Goal: Information Seeking & Learning: Learn about a topic

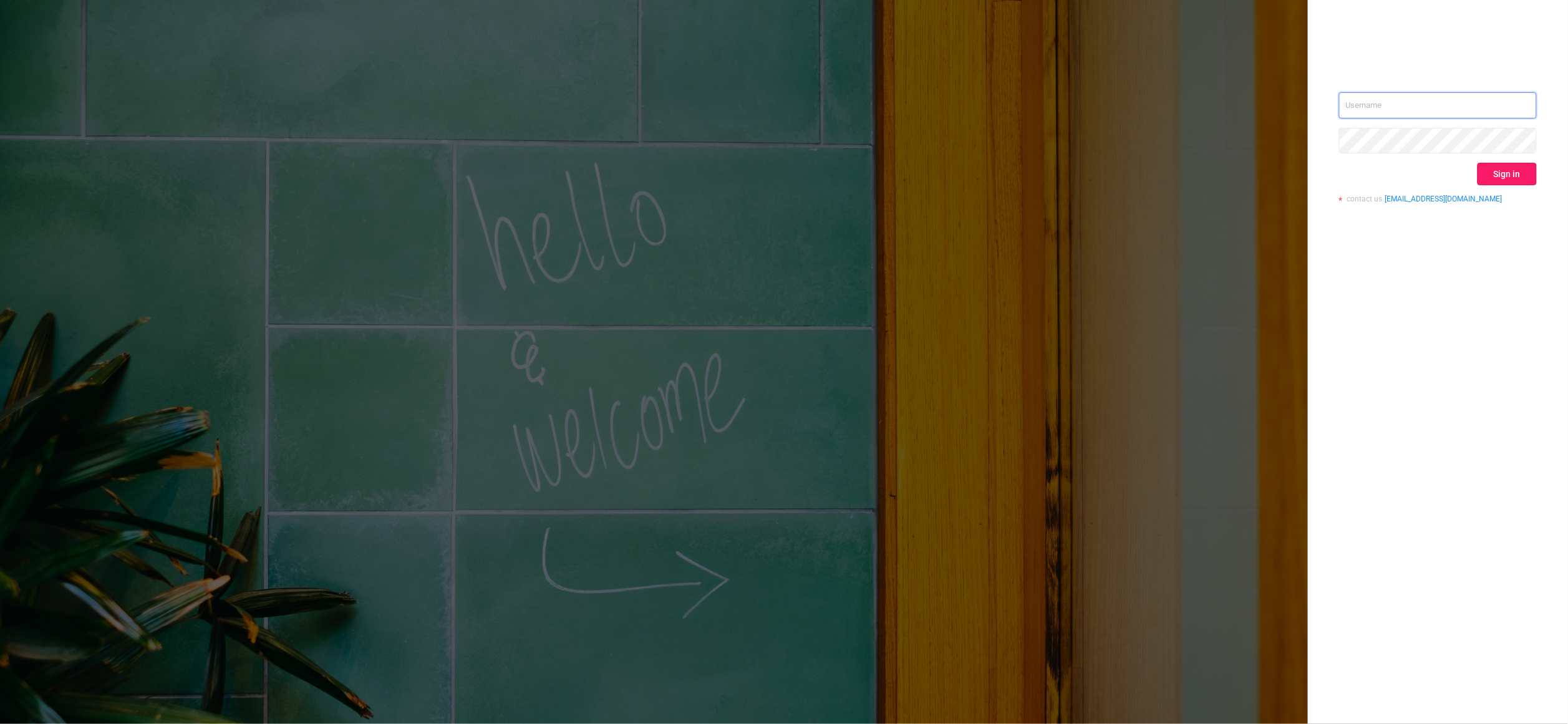
type input "igor@protected.media"
click at [1499, 172] on button "Sign in" at bounding box center [1507, 174] width 59 height 23
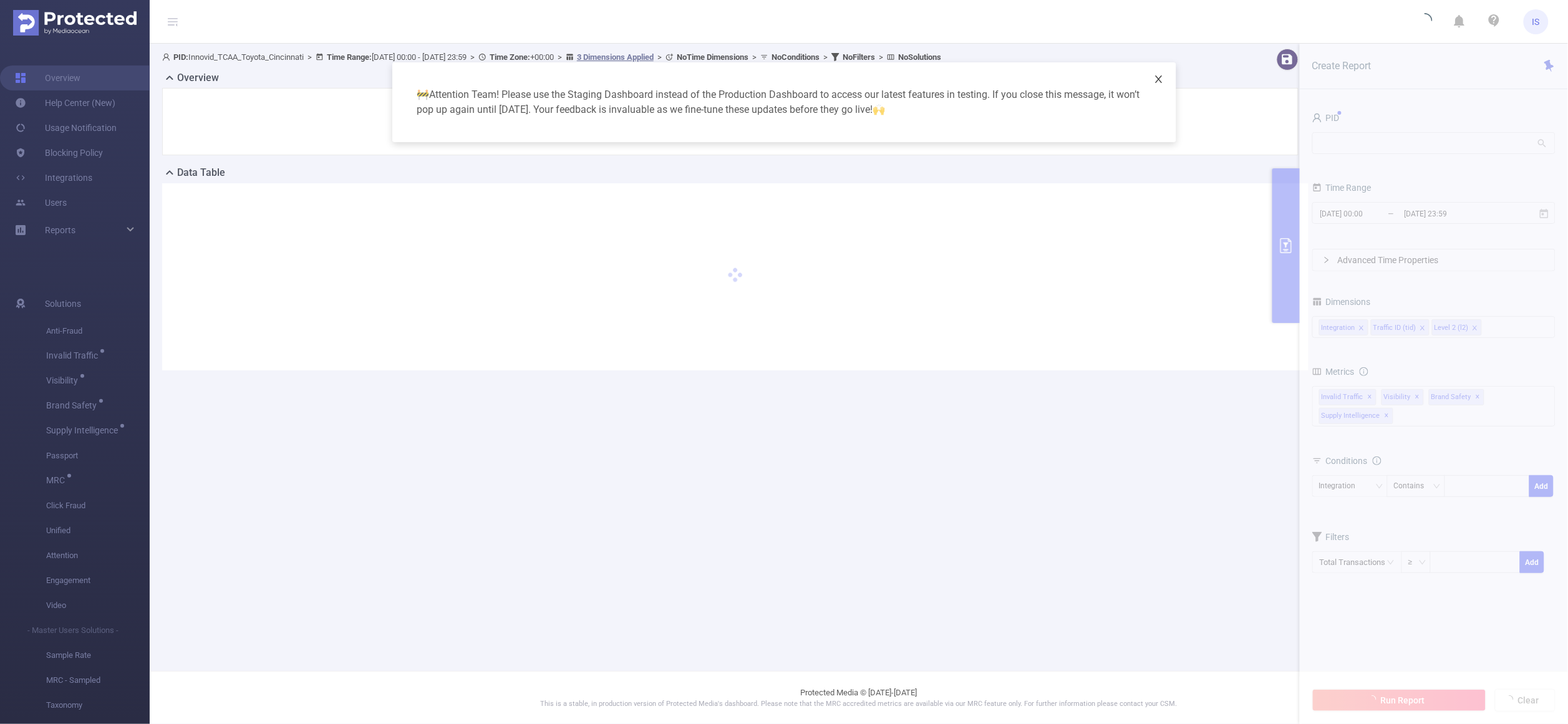
click at [1156, 80] on icon "icon: close" at bounding box center [1159, 79] width 10 height 10
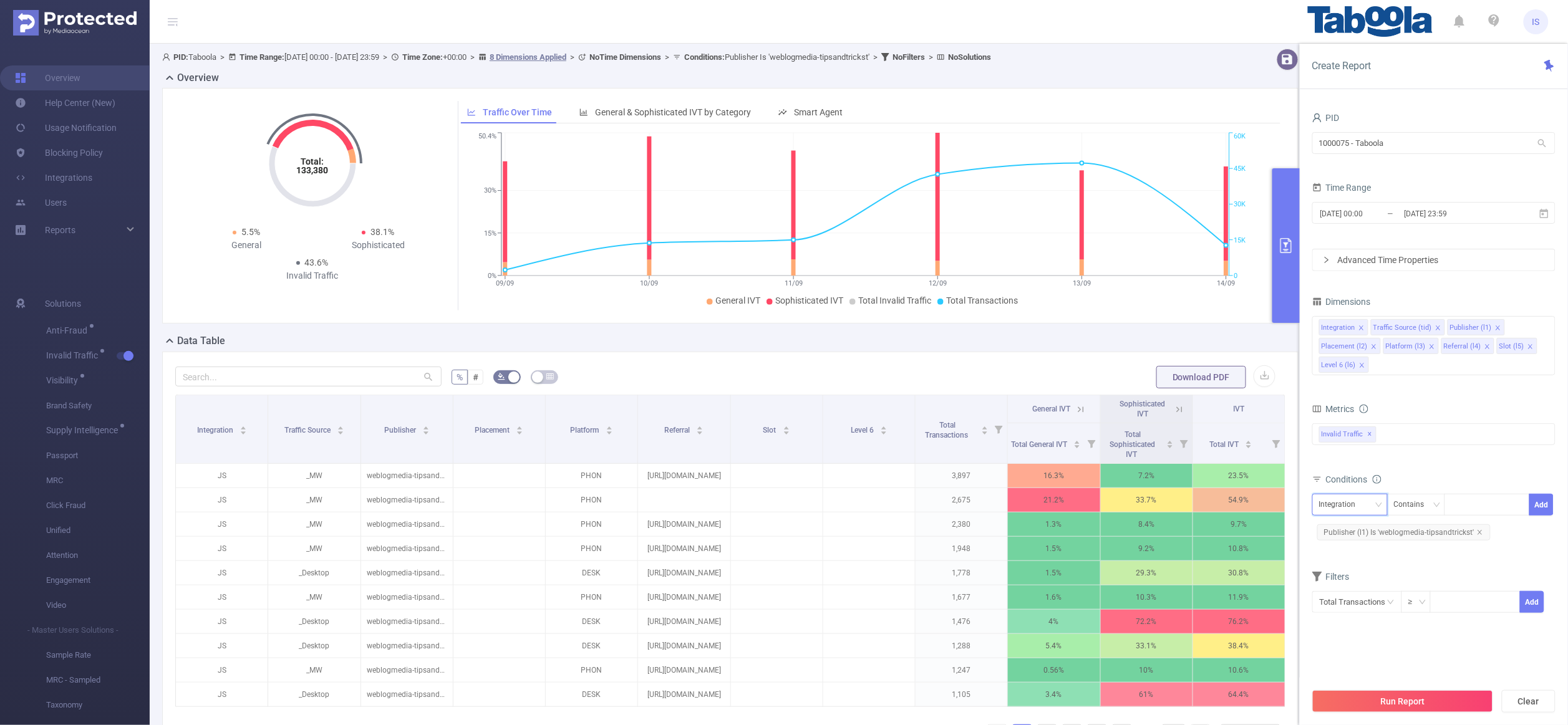
click at [1147, 505] on div "Integration" at bounding box center [1342, 504] width 45 height 21
click at [1147, 548] on li "Traffic Source (tid)" at bounding box center [1355, 551] width 86 height 20
click at [1147, 499] on div at bounding box center [1487, 504] width 72 height 21
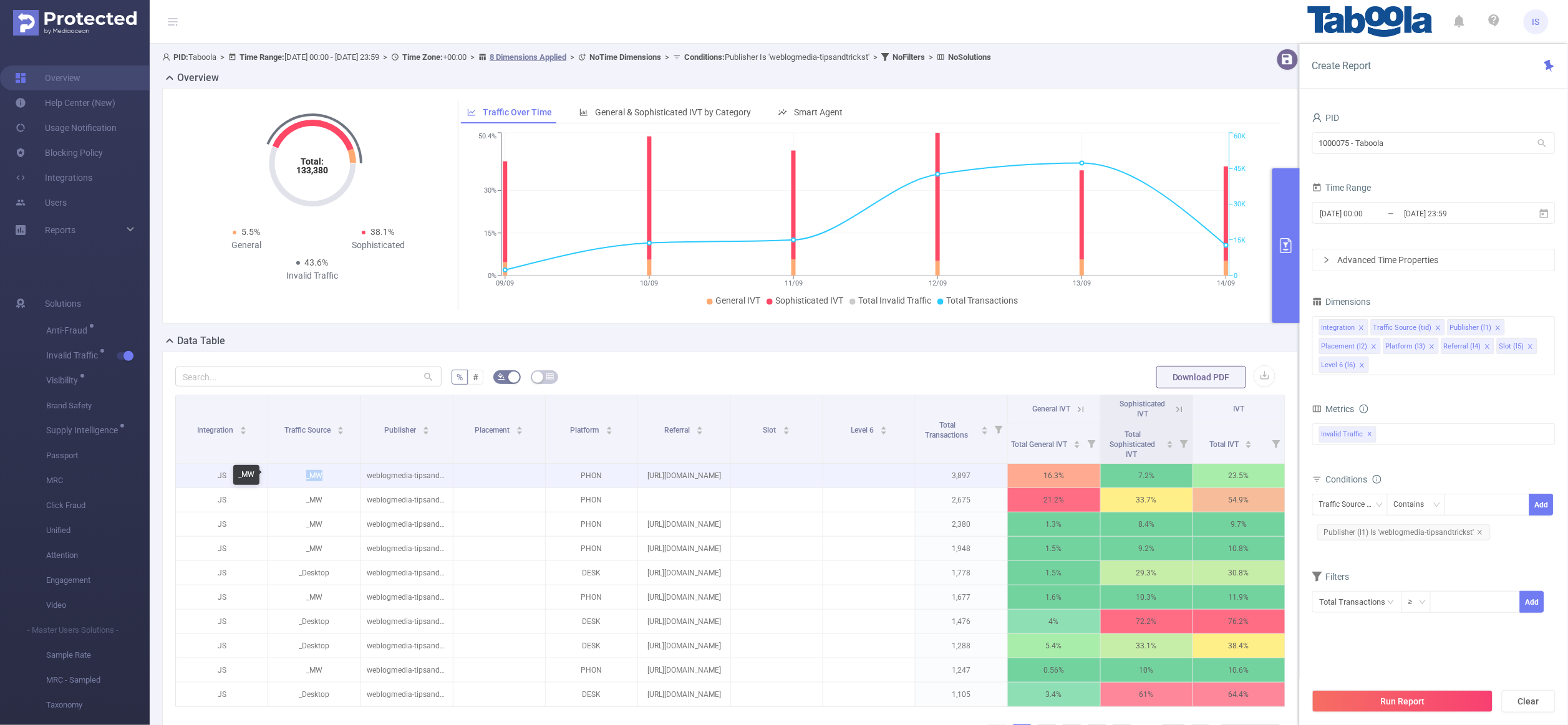
drag, startPoint x: 299, startPoint y: 474, endPoint x: 328, endPoint y: 476, distance: 29.1
click at [328, 476] on p "_MW" at bounding box center [314, 476] width 92 height 24
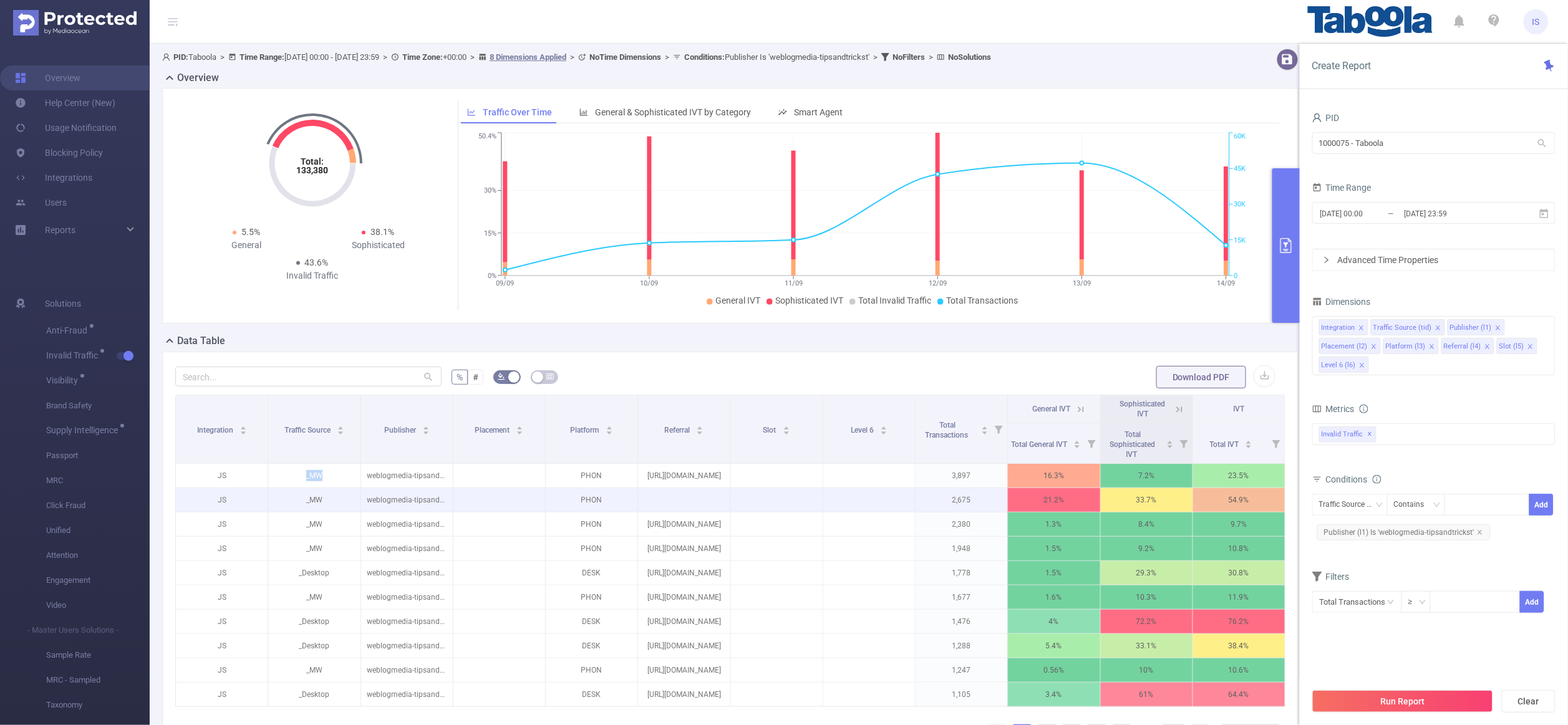
copy p "_MW"
click at [1147, 505] on div at bounding box center [1487, 504] width 72 height 21
paste input "_MW"
type input "_MW"
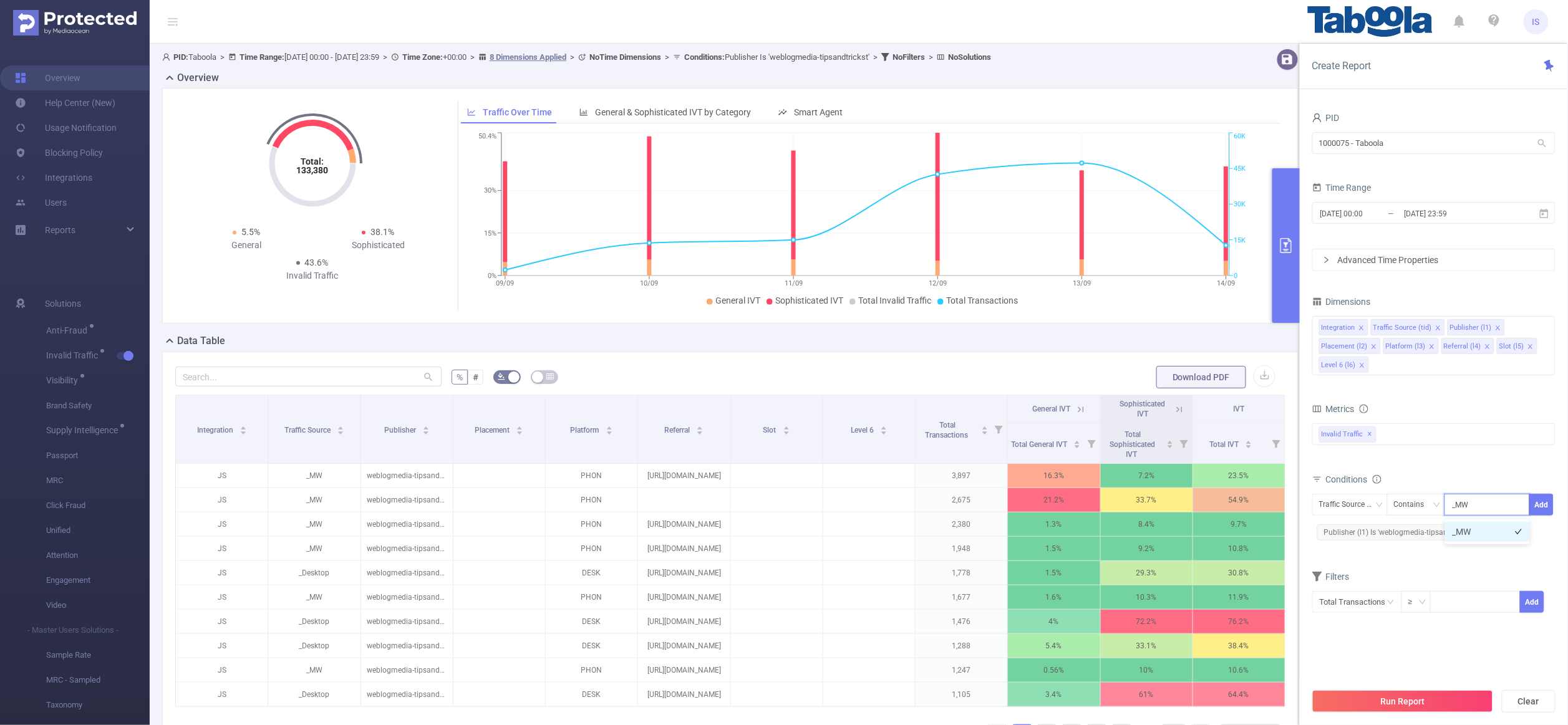
click at [1147, 536] on li "_MW" at bounding box center [1487, 532] width 85 height 20
click at [1147, 500] on button "Add" at bounding box center [1541, 504] width 24 height 22
click at [1147, 673] on button "Run Report" at bounding box center [1403, 702] width 181 height 23
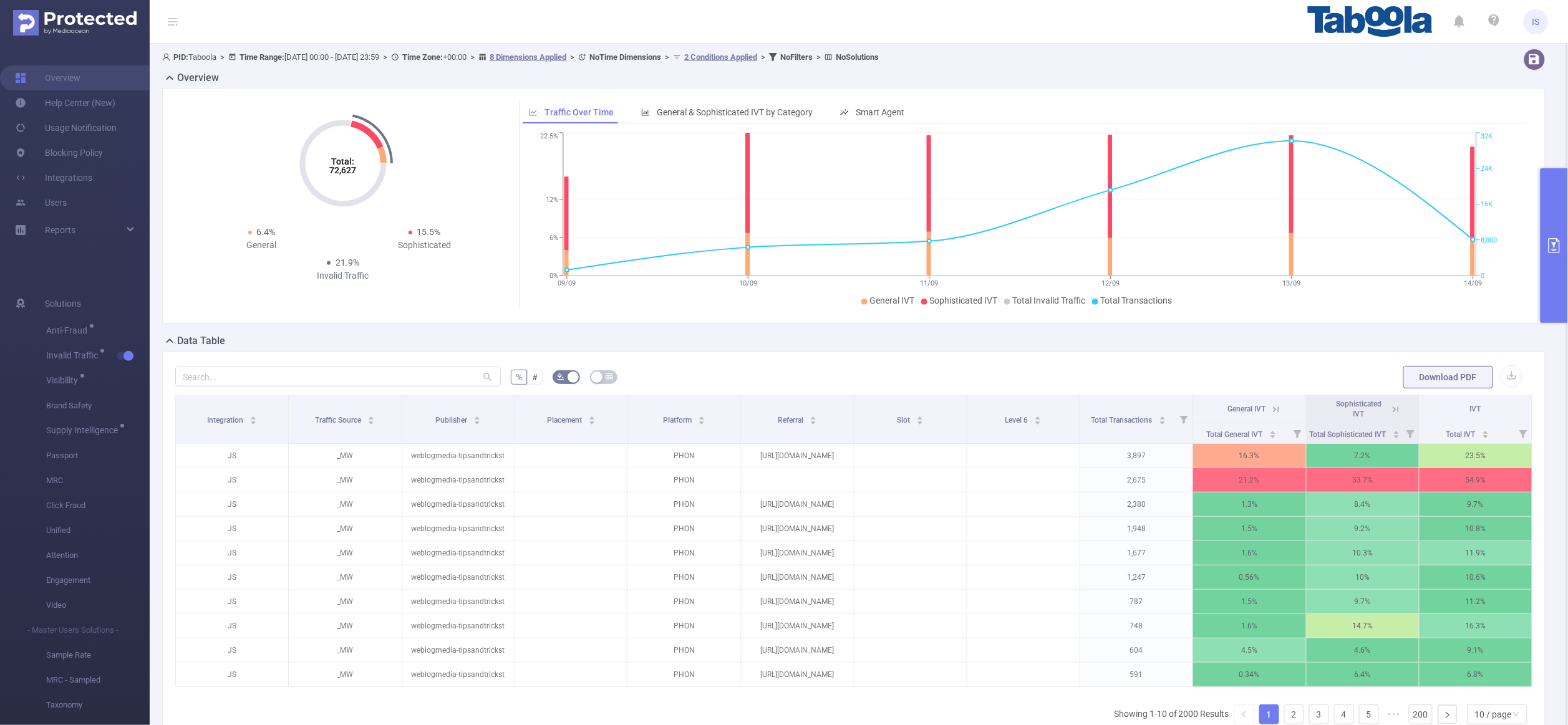
click at [1147, 283] on button "primary" at bounding box center [1554, 246] width 27 height 155
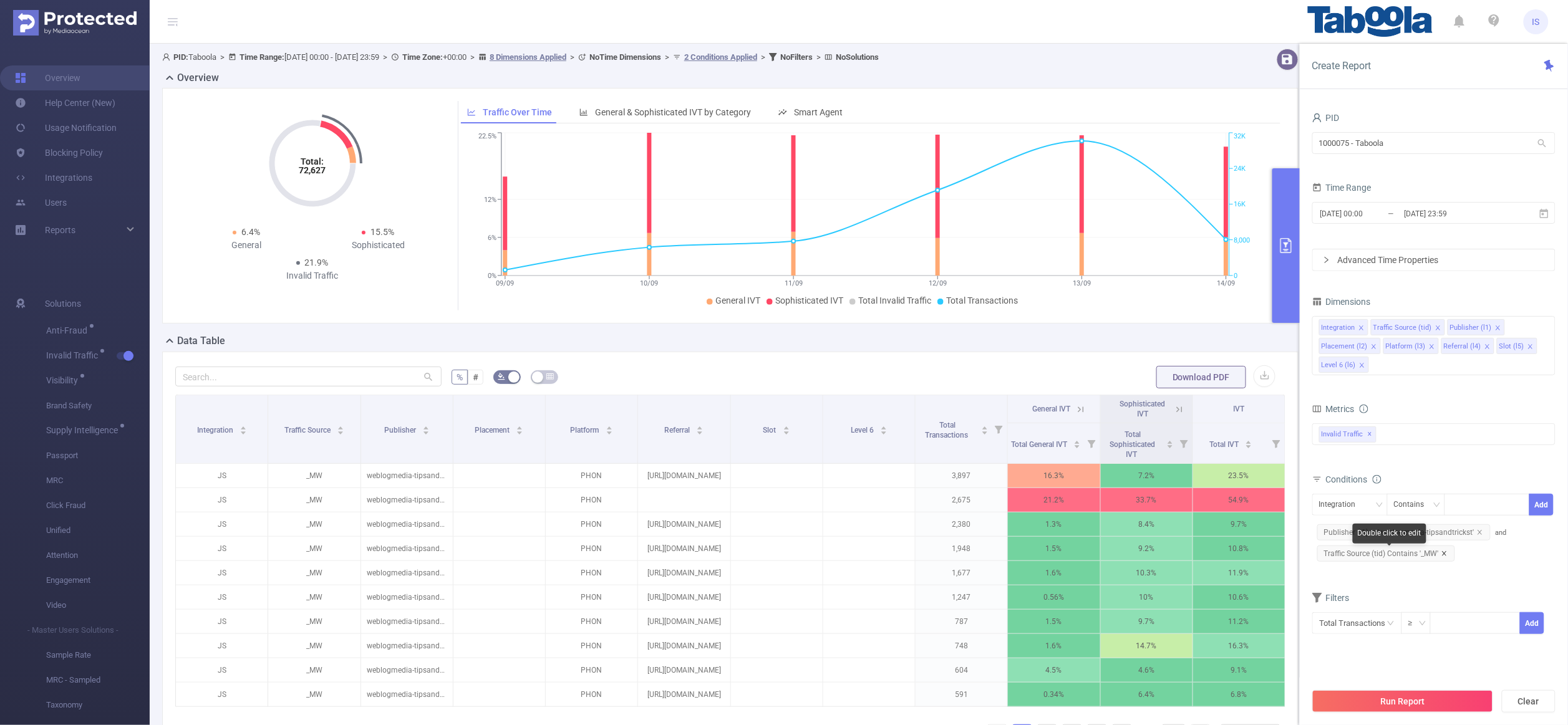
click at [1147, 552] on icon "icon: close" at bounding box center [1444, 553] width 6 height 6
click at [1147, 673] on button "Run Report" at bounding box center [1403, 702] width 181 height 23
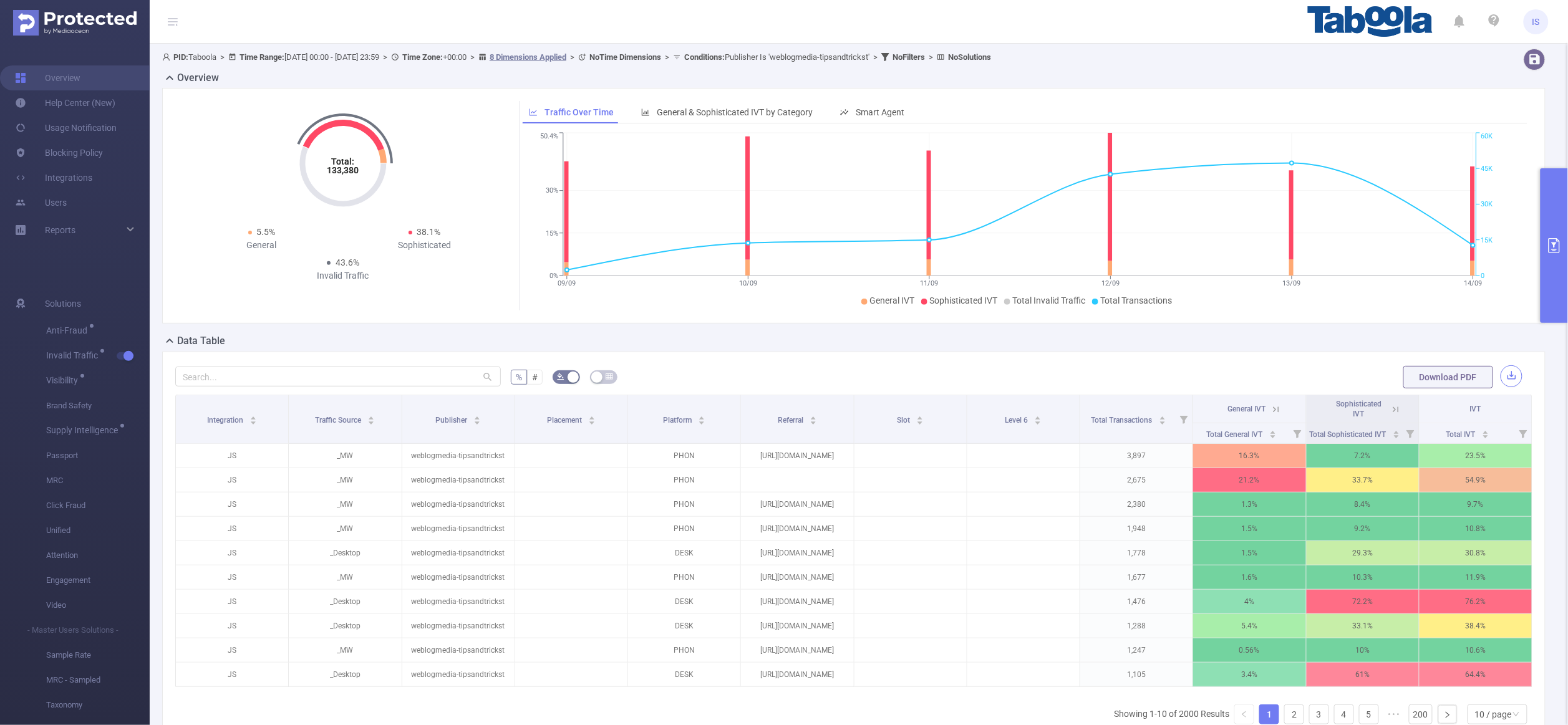
click at [1147, 383] on button "button" at bounding box center [1511, 376] width 22 height 22
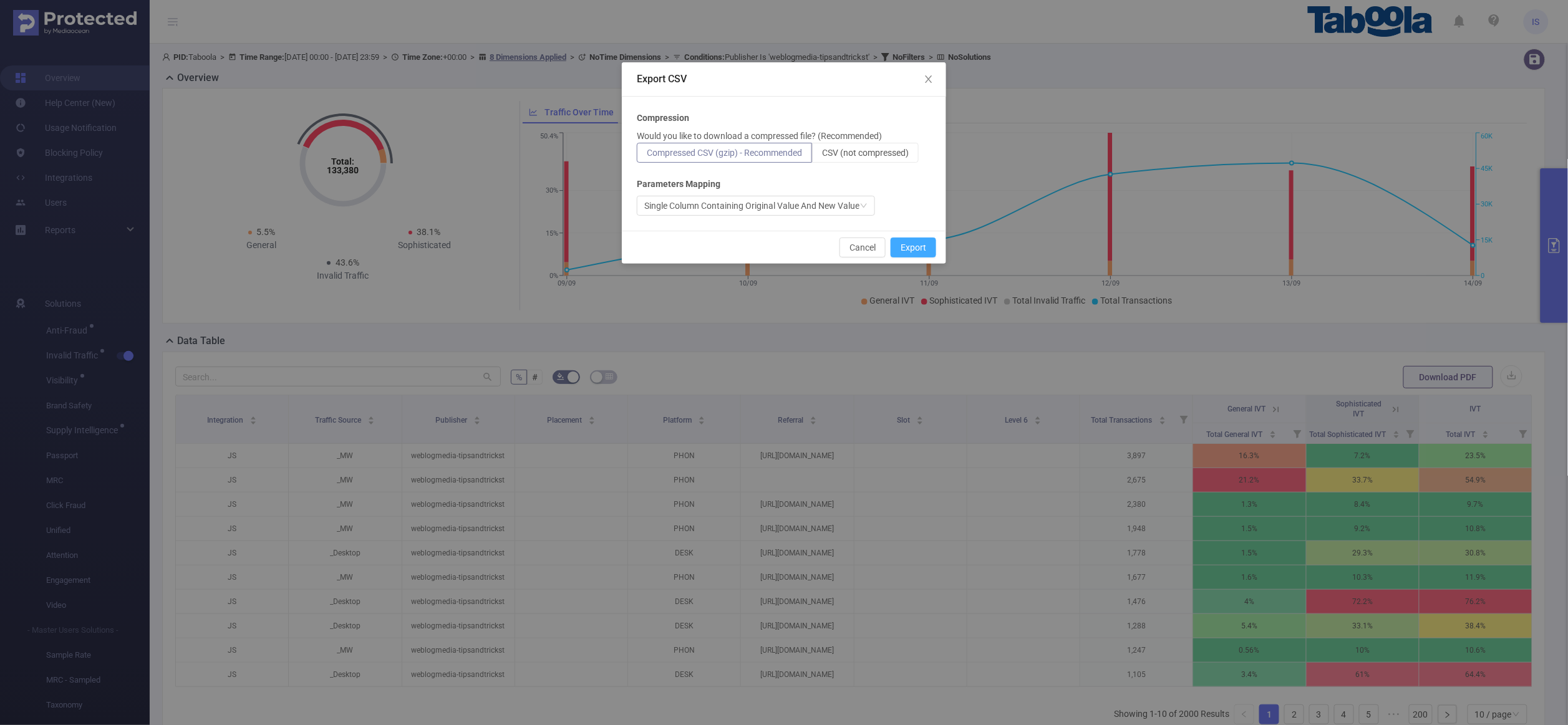
click at [923, 245] on button "Export" at bounding box center [913, 247] width 45 height 20
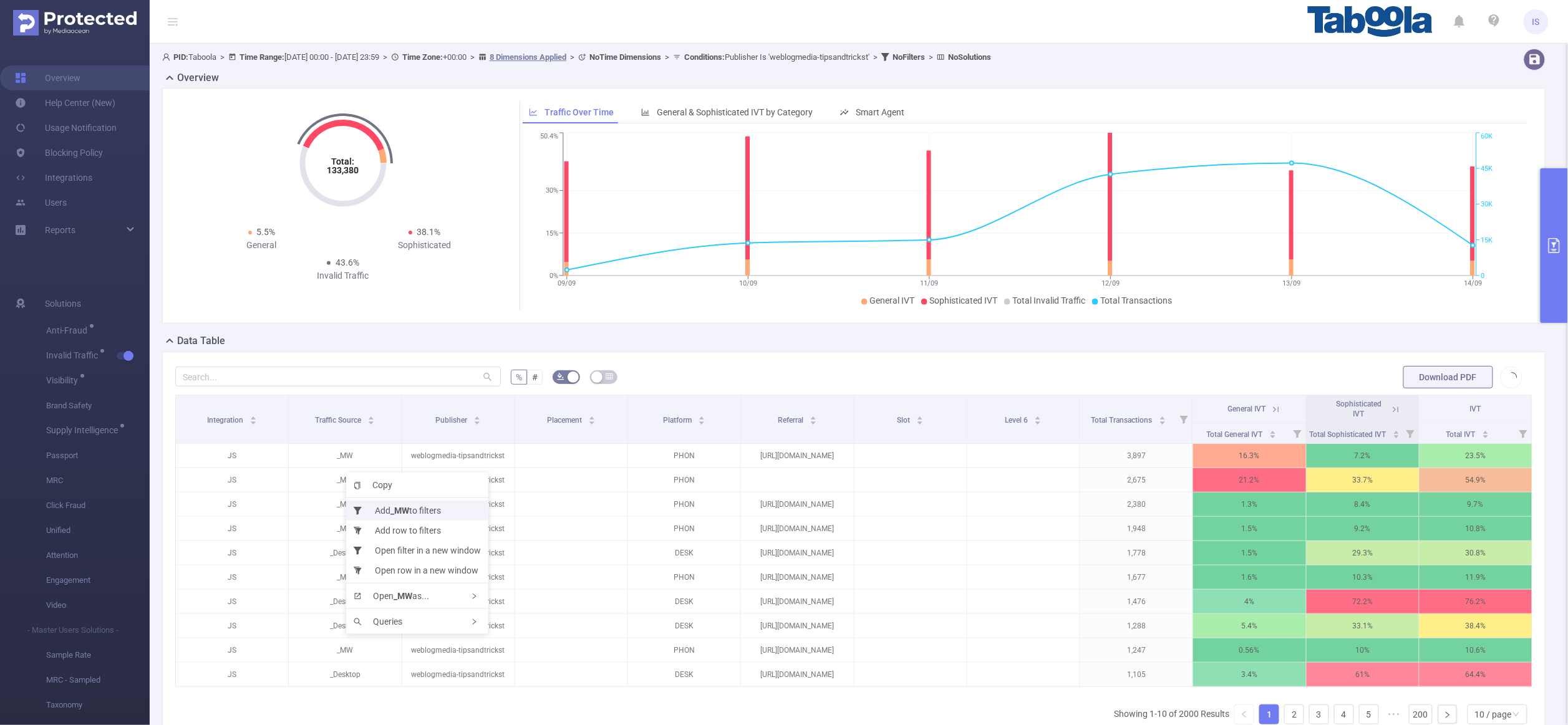
click at [375, 510] on li "Add _MW to filters" at bounding box center [417, 510] width 142 height 20
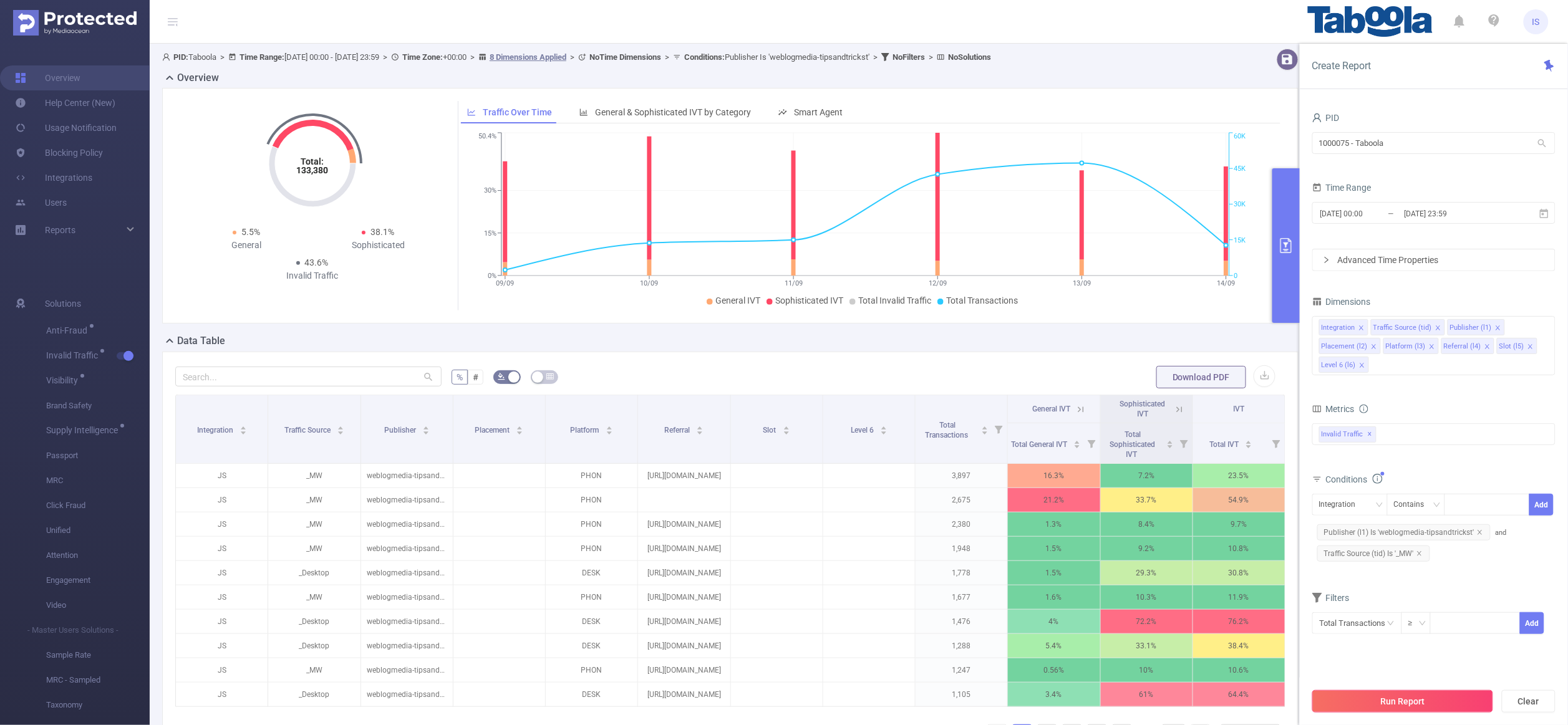
click at [1147, 673] on button "Run Report" at bounding box center [1403, 702] width 181 height 23
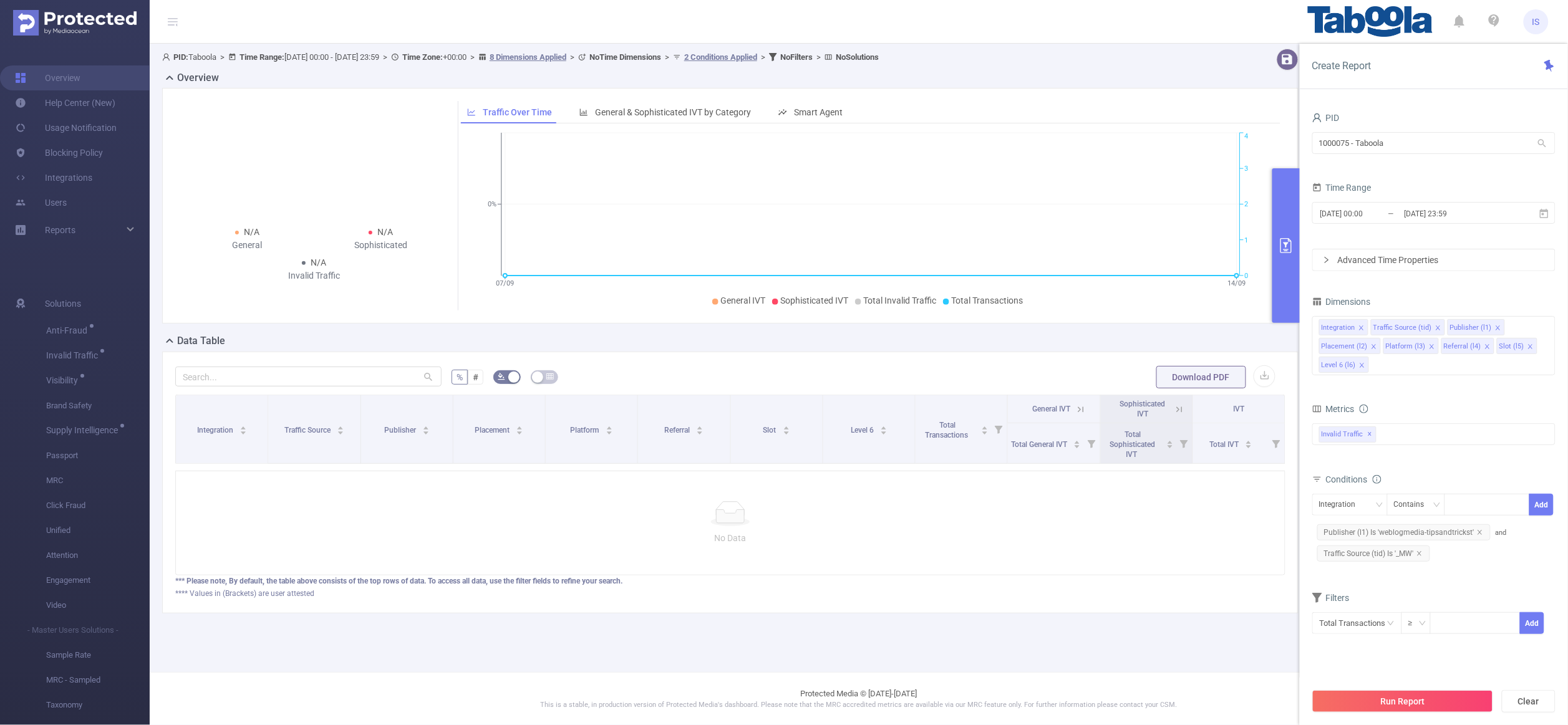
click at [212, 313] on div "N/A General N/A Sophisticated N/A Invalid Traffic Traffic Over Time General & S…" at bounding box center [730, 206] width 1137 height 236
click at [1147, 554] on span "Traffic Source (tid) Is '_MW'" at bounding box center [1373, 554] width 113 height 16
click at [1147, 554] on span "Traffic Source (tid) Is '_MW'" at bounding box center [1373, 554] width 113 height 16
click at [1147, 502] on div "Is" at bounding box center [1401, 504] width 15 height 21
click at [1147, 524] on li "Contains" at bounding box center [1429, 531] width 83 height 20
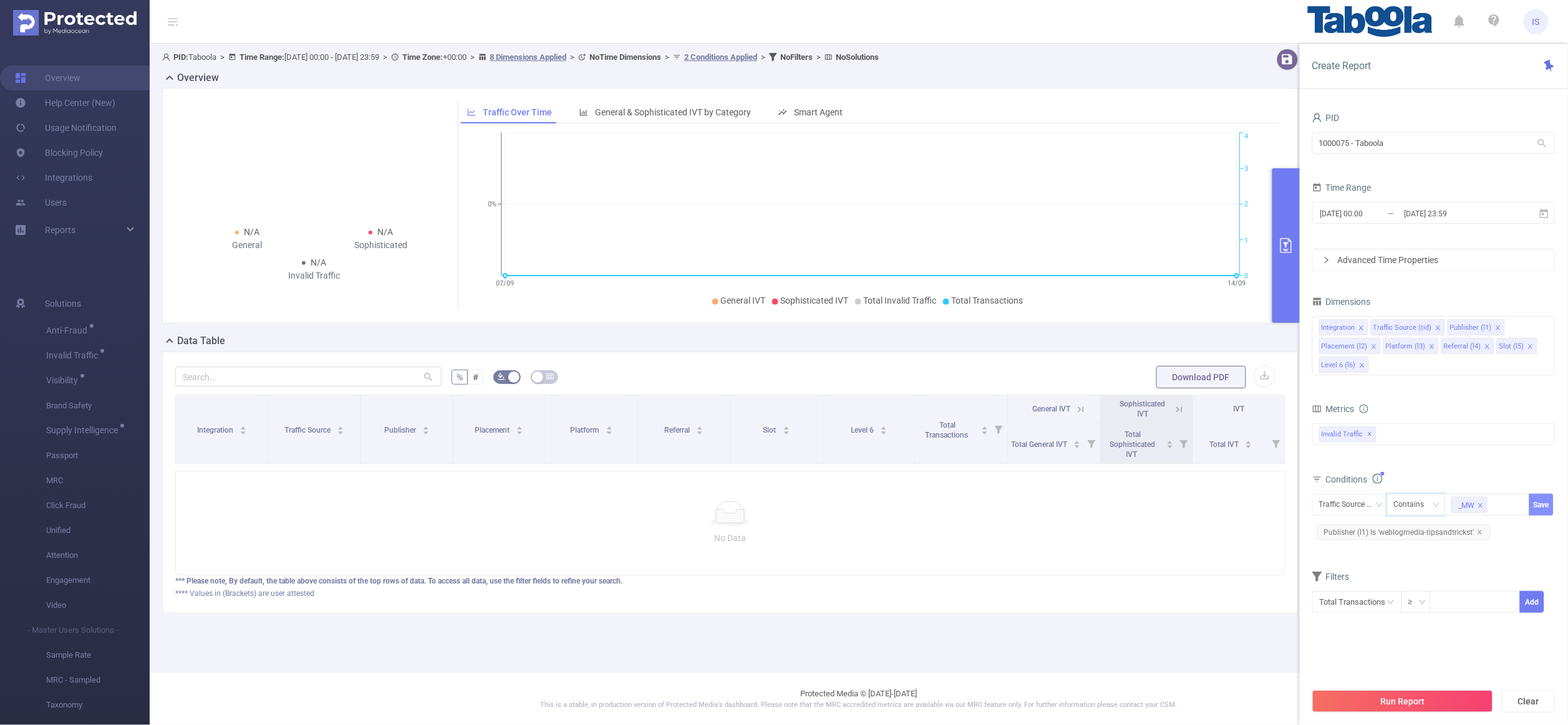
click at [1147, 515] on button "Save" at bounding box center [1541, 504] width 24 height 22
click at [1147, 673] on button "Run Report" at bounding box center [1403, 702] width 181 height 23
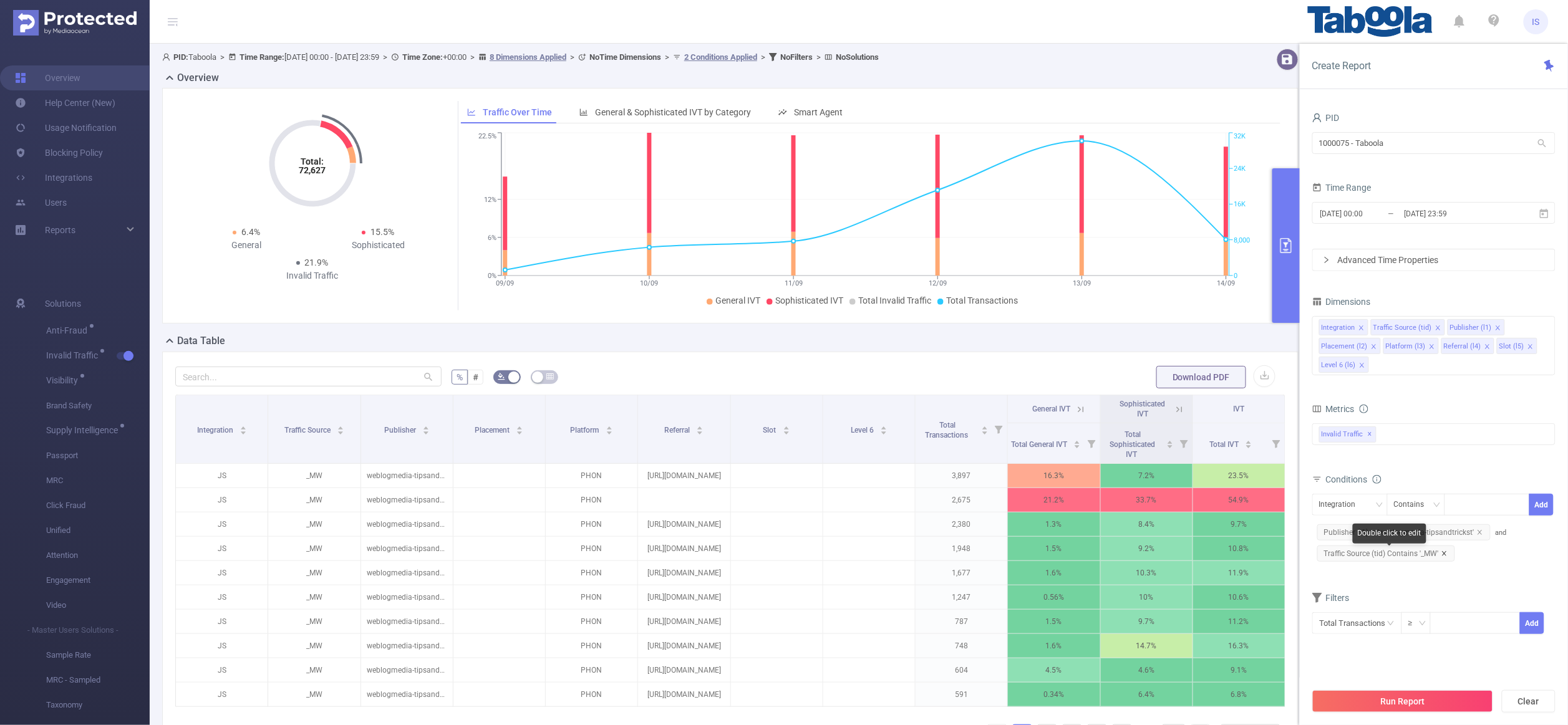
click at [1147, 556] on icon "icon: close" at bounding box center [1444, 553] width 6 height 6
click at [1147, 509] on div "Integration" at bounding box center [1342, 504] width 45 height 21
click at [1147, 556] on li "Traffic Source (tid)" at bounding box center [1355, 551] width 86 height 20
click at [1147, 506] on div "Contains" at bounding box center [1413, 504] width 39 height 21
click at [1147, 544] on li "Is" at bounding box center [1429, 551] width 83 height 20
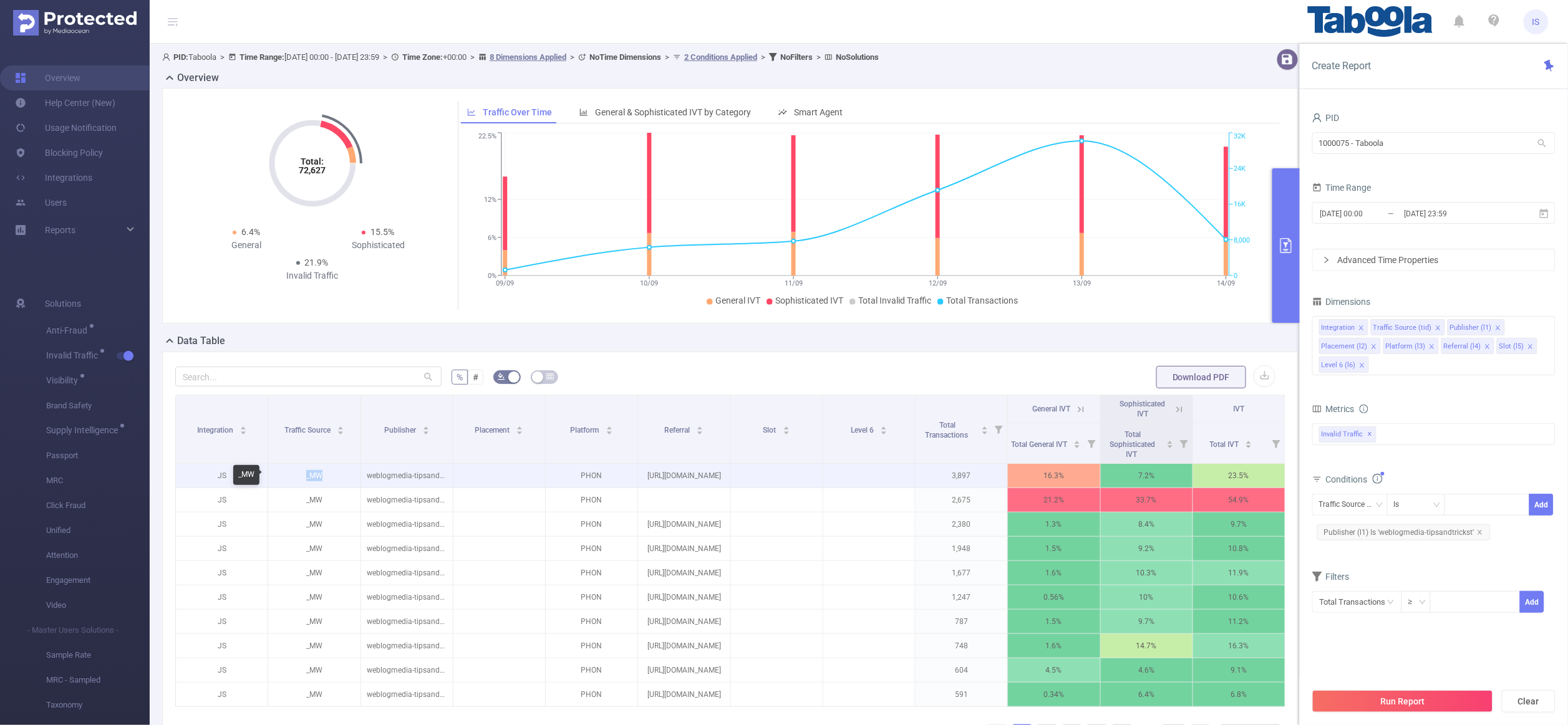
drag, startPoint x: 302, startPoint y: 478, endPoint x: 344, endPoint y: 474, distance: 42.2
click at [344, 474] on p "_MW" at bounding box center [314, 476] width 92 height 24
copy p "_MW"
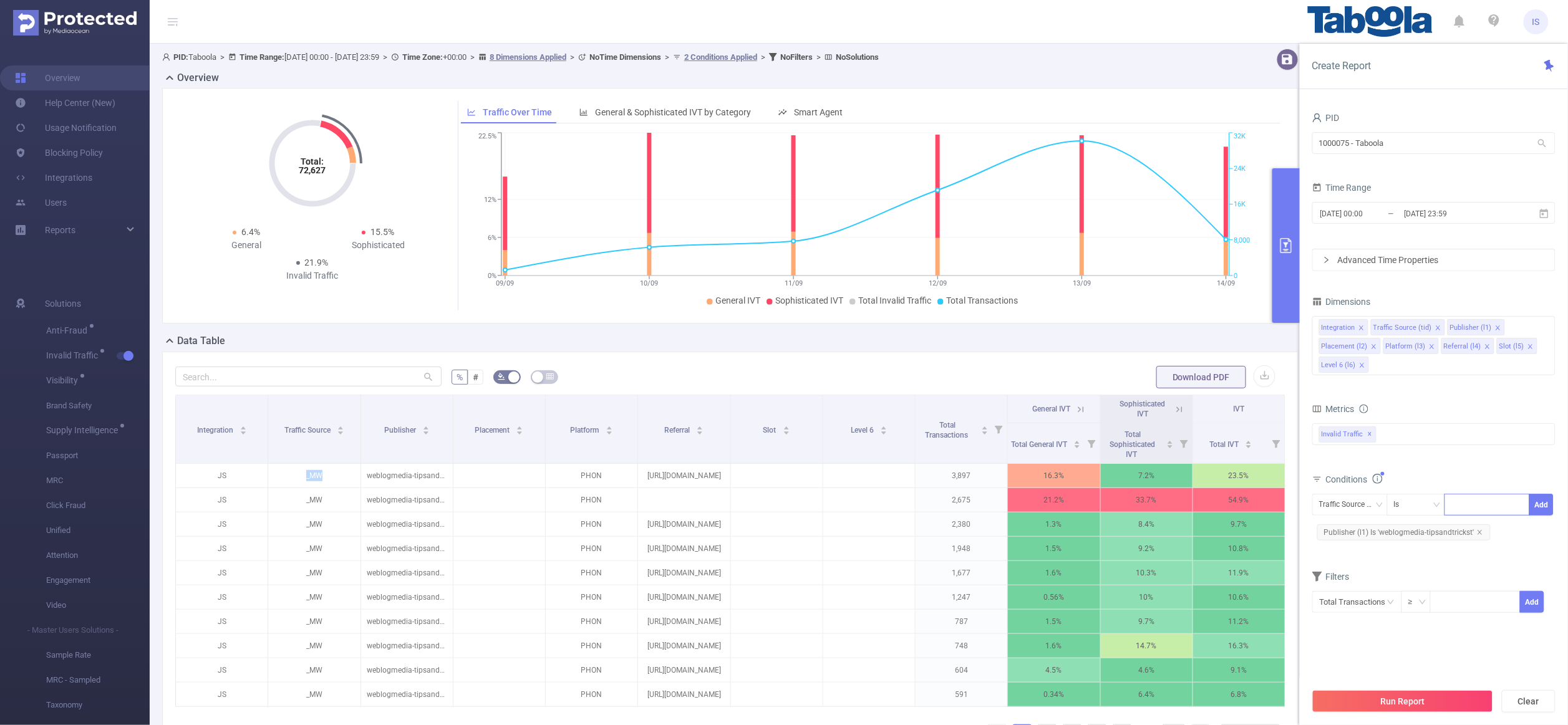
click at [1147, 510] on div at bounding box center [1487, 504] width 72 height 21
paste input "_MW"
type input "_MW"
click at [1147, 526] on li "_MW" at bounding box center [1487, 532] width 85 height 20
click at [1147, 507] on button "Add" at bounding box center [1541, 504] width 24 height 22
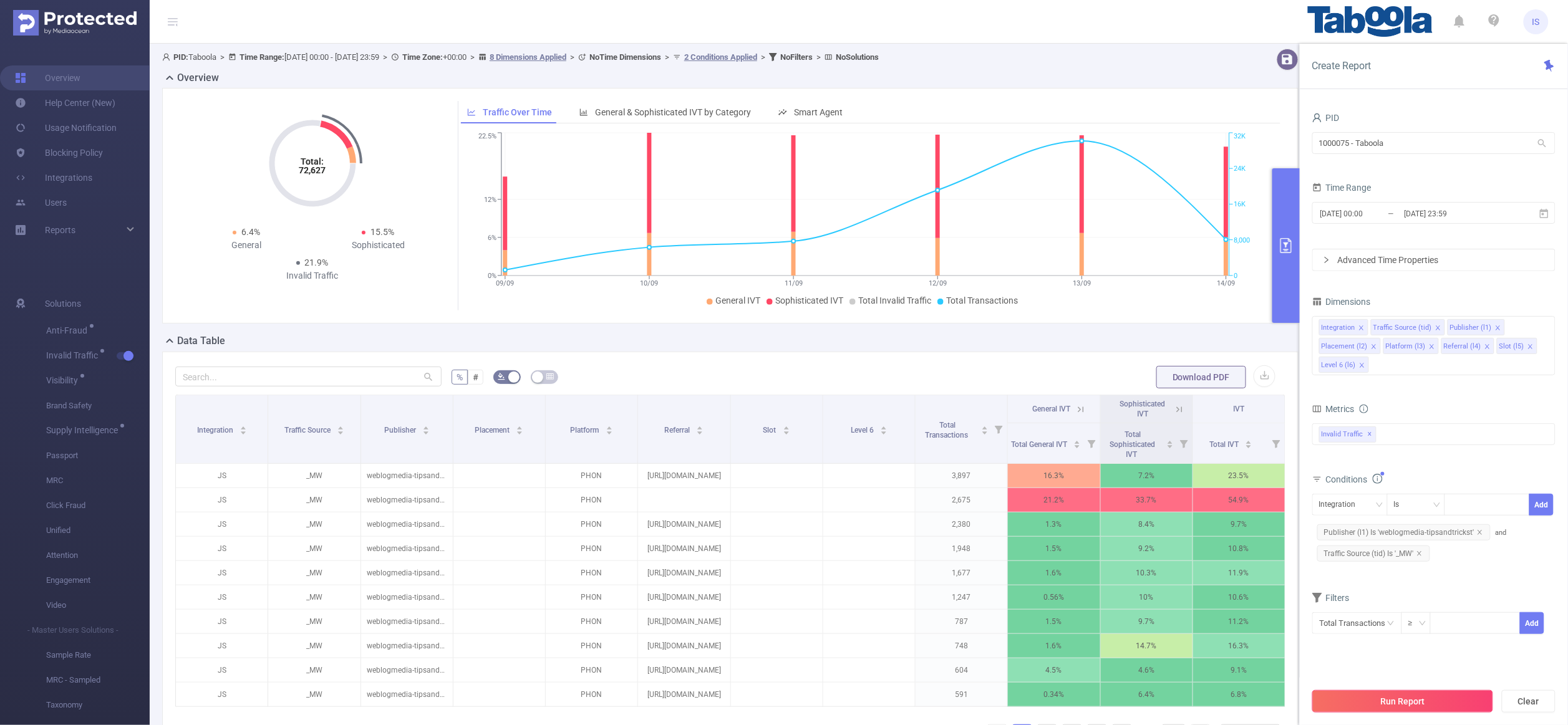
click at [1147, 673] on button "Run Report" at bounding box center [1403, 702] width 181 height 23
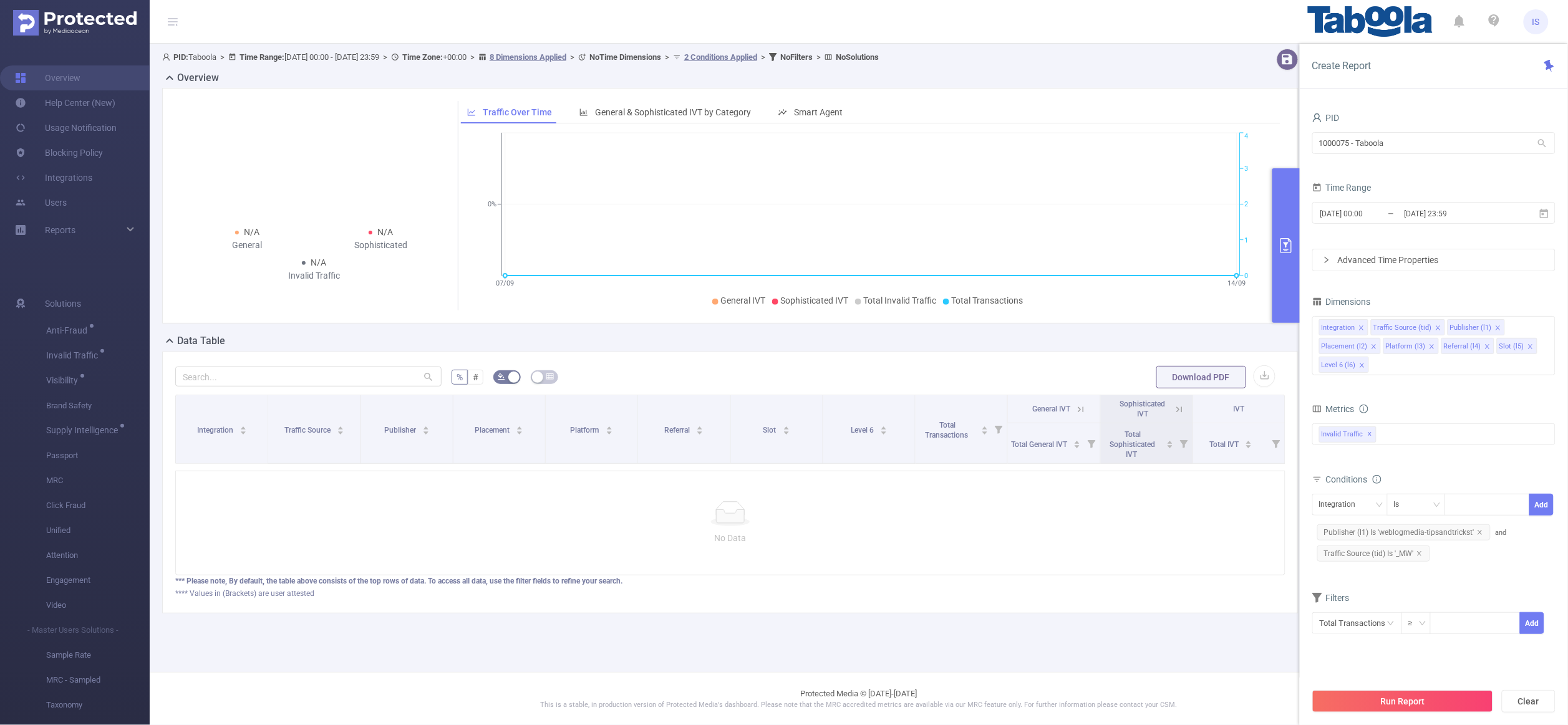
click at [1147, 556] on span "Traffic Source (tid) Is '_MW'" at bounding box center [1373, 554] width 113 height 16
click at [1147, 509] on div "Is" at bounding box center [1416, 504] width 45 height 21
click at [1147, 526] on li "Contains" at bounding box center [1429, 531] width 83 height 20
click at [1147, 507] on button "Save" at bounding box center [1541, 504] width 24 height 22
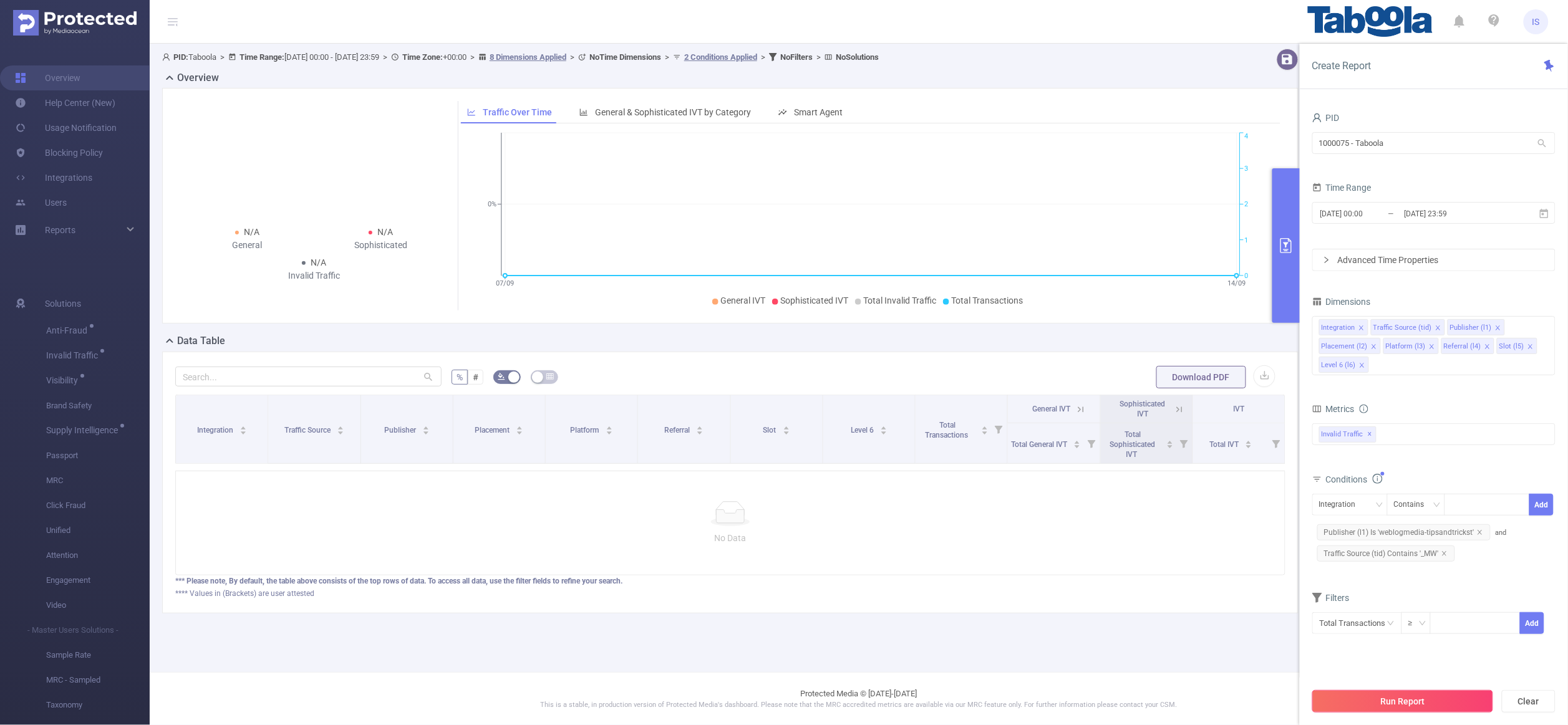
click at [1147, 673] on button "Run Report" at bounding box center [1403, 702] width 181 height 23
drag, startPoint x: 1443, startPoint y: 140, endPoint x: 1145, endPoint y: 127, distance: 298.3
click at [1145, 127] on section "PID: Taboola > Time Range: 2025-09-07 00:00 - 2025-09-14 23:59 > Time Zone: +00…" at bounding box center [859, 341] width 1419 height 595
paste input "1003"
type input "1001003"
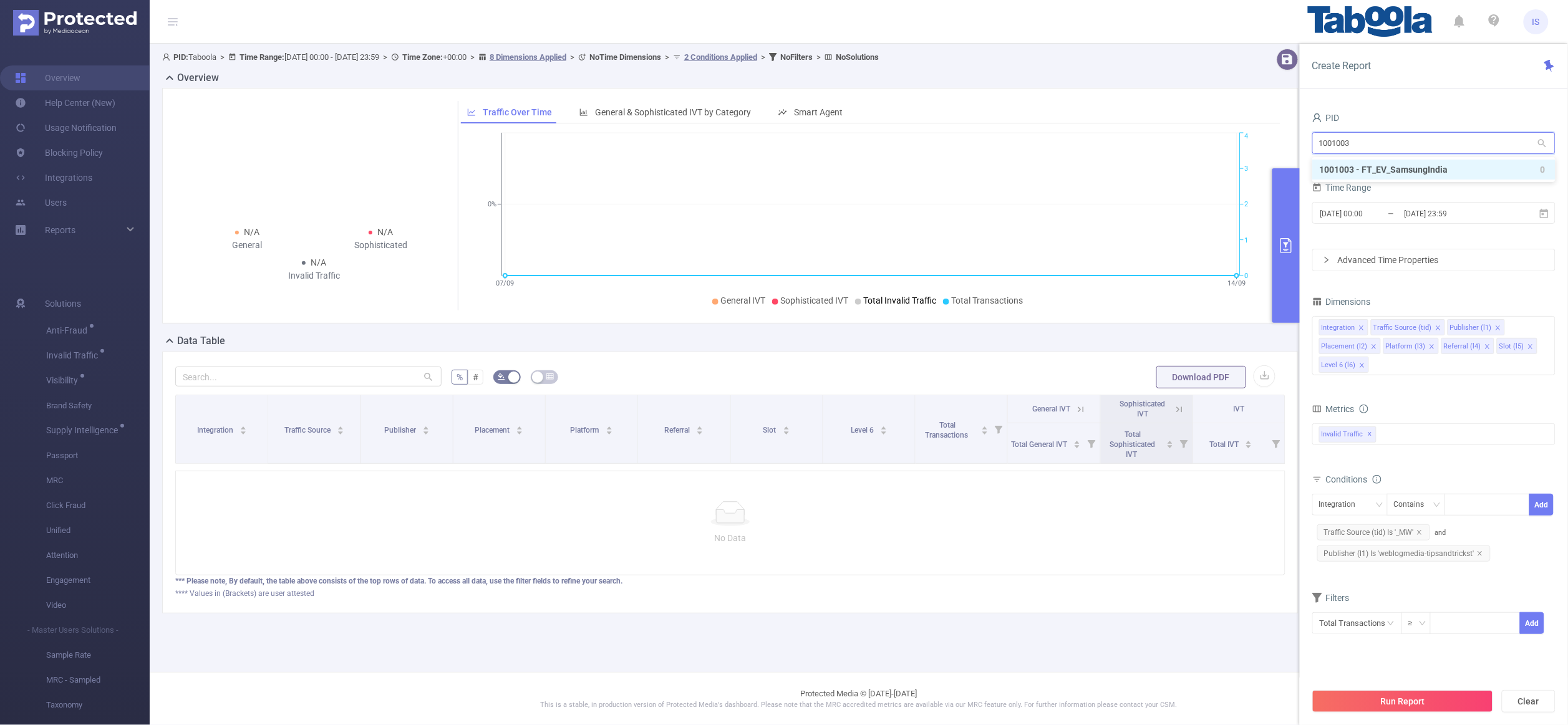
click at [1403, 169] on li "1001003 - FT_EV_SamsungIndia 0" at bounding box center [1434, 170] width 243 height 20
click at [1481, 550] on icon "icon: close" at bounding box center [1483, 553] width 6 height 6
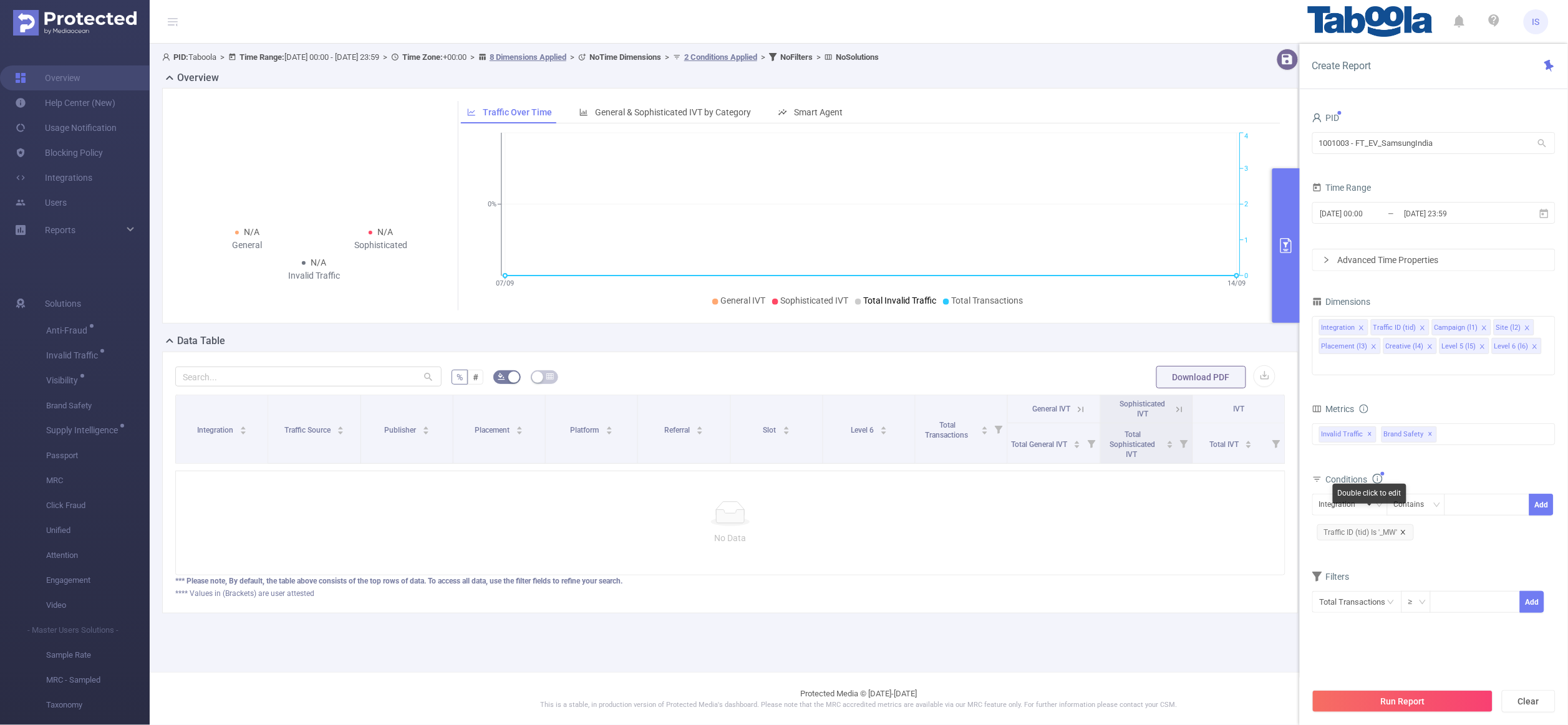
click at [1403, 530] on icon "icon: close" at bounding box center [1403, 532] width 5 height 5
click at [1377, 195] on div "Time Range" at bounding box center [1434, 189] width 243 height 21
click at [1383, 205] on span "2025-09-07 00:00 _ 2025-09-14 23:59" at bounding box center [1434, 213] width 243 height 22
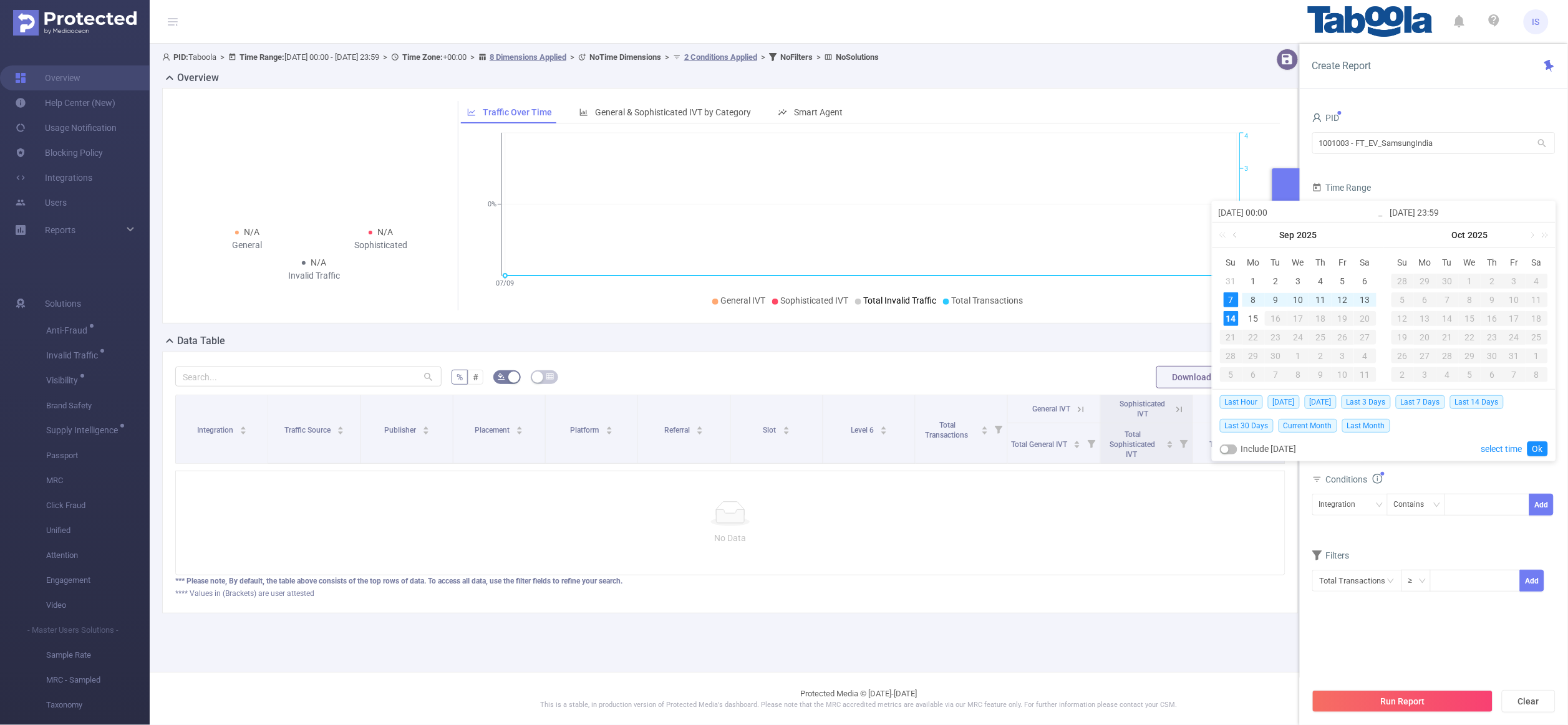
click at [1235, 239] on link at bounding box center [1236, 235] width 11 height 25
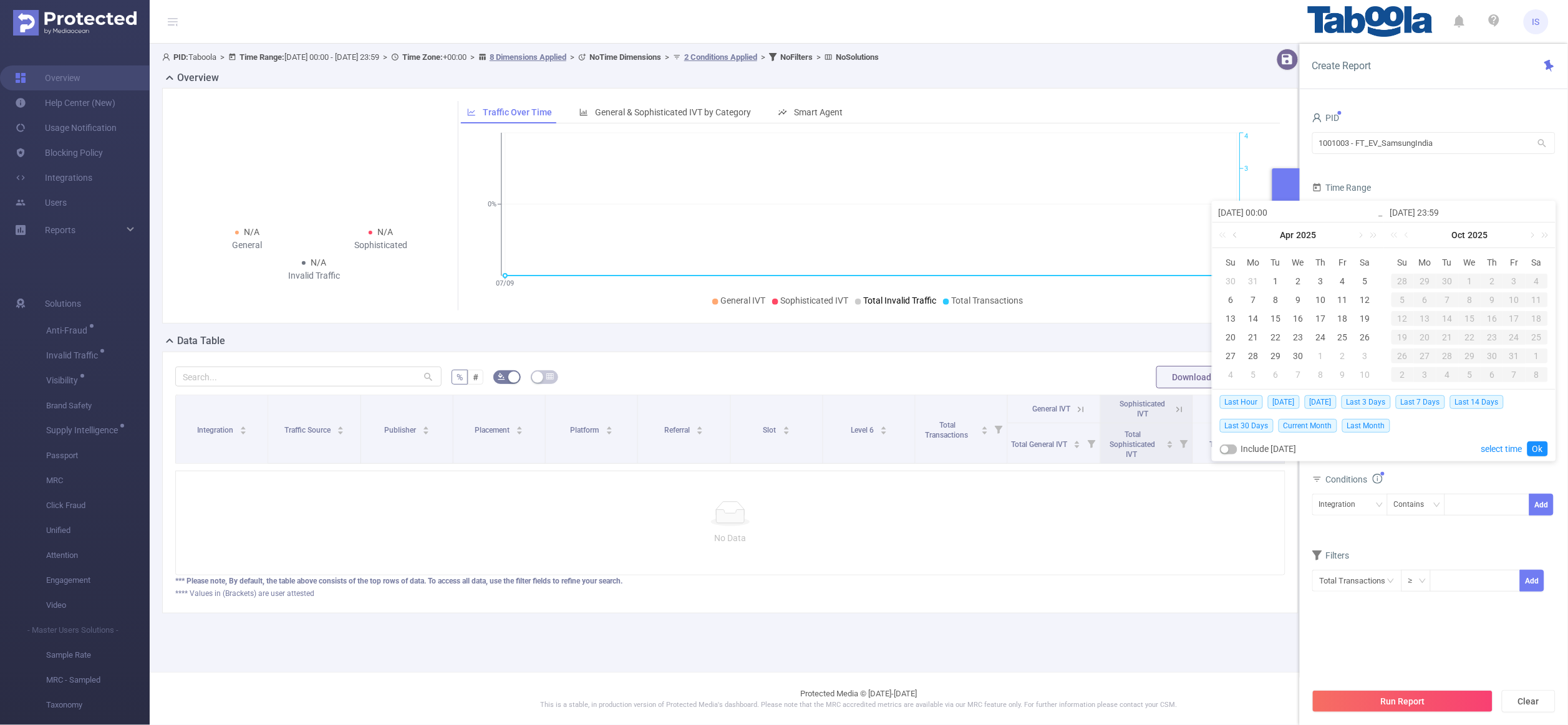
click at [1235, 239] on link at bounding box center [1236, 235] width 11 height 25
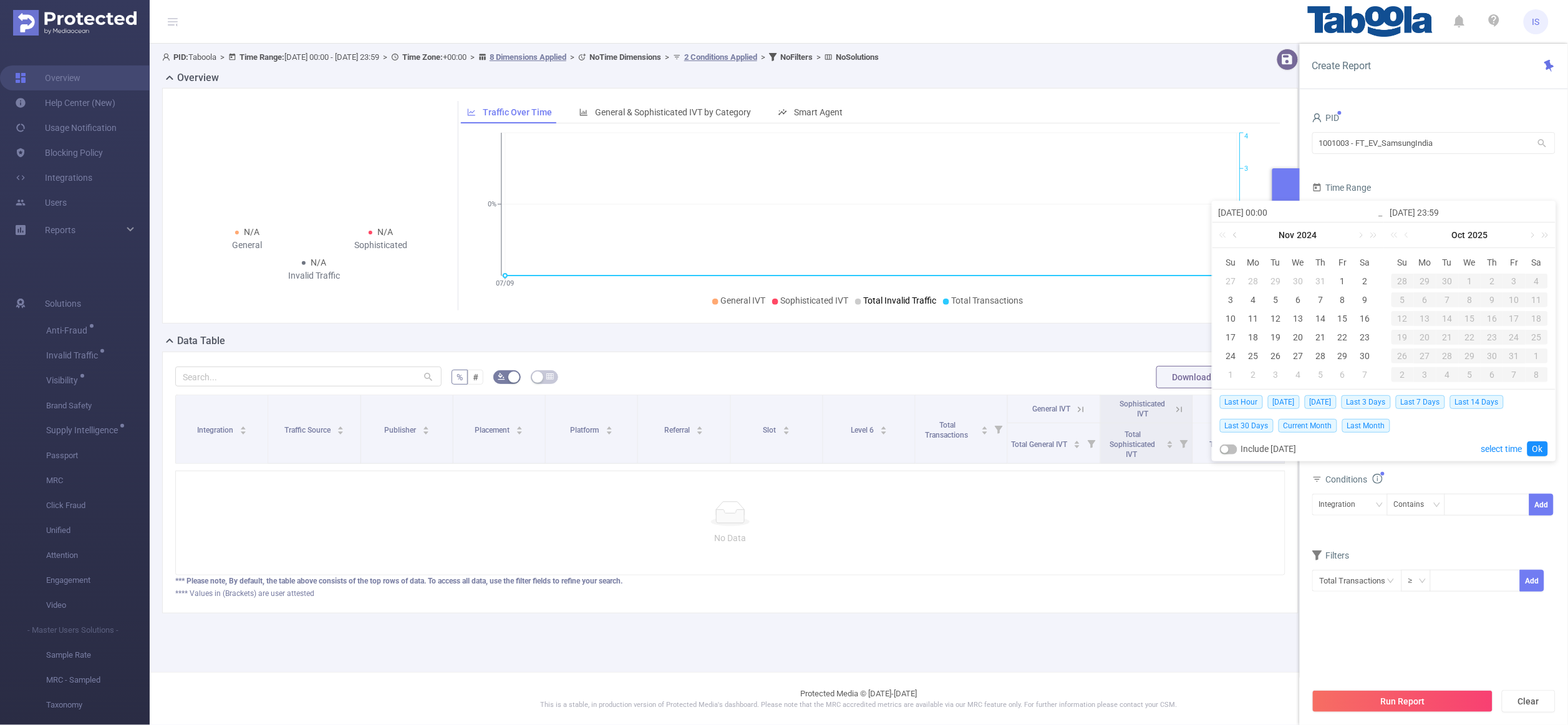
click at [1235, 239] on link at bounding box center [1236, 235] width 11 height 25
click at [1280, 283] on div "1" at bounding box center [1276, 281] width 15 height 15
click at [1321, 360] on div "31" at bounding box center [1320, 356] width 15 height 15
type input "2024-10-01 00:00"
type input "2024-10-31 23:59"
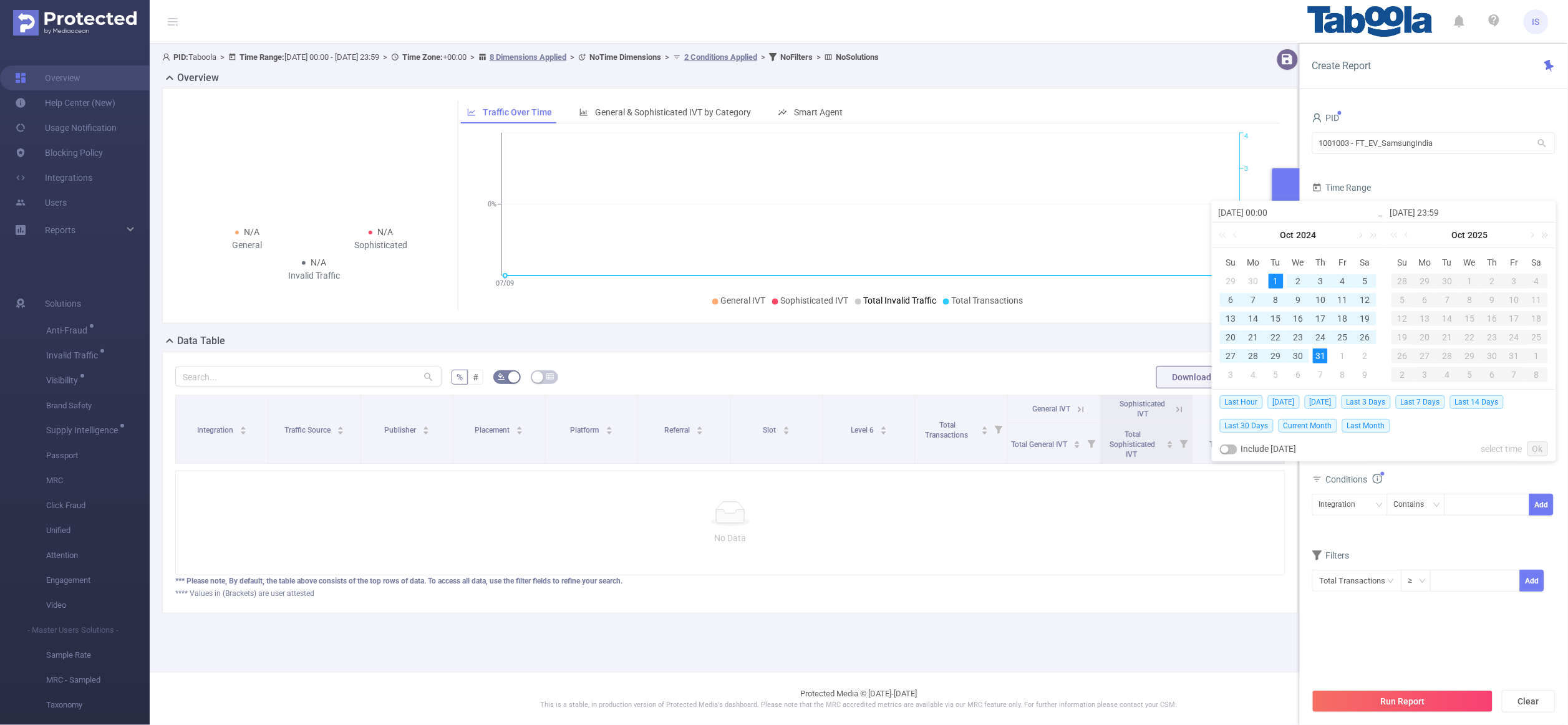
type input "2024-10-01 00:00"
type input "2024-10-31 23:59"
click at [1535, 454] on link "Ok" at bounding box center [1537, 448] width 21 height 15
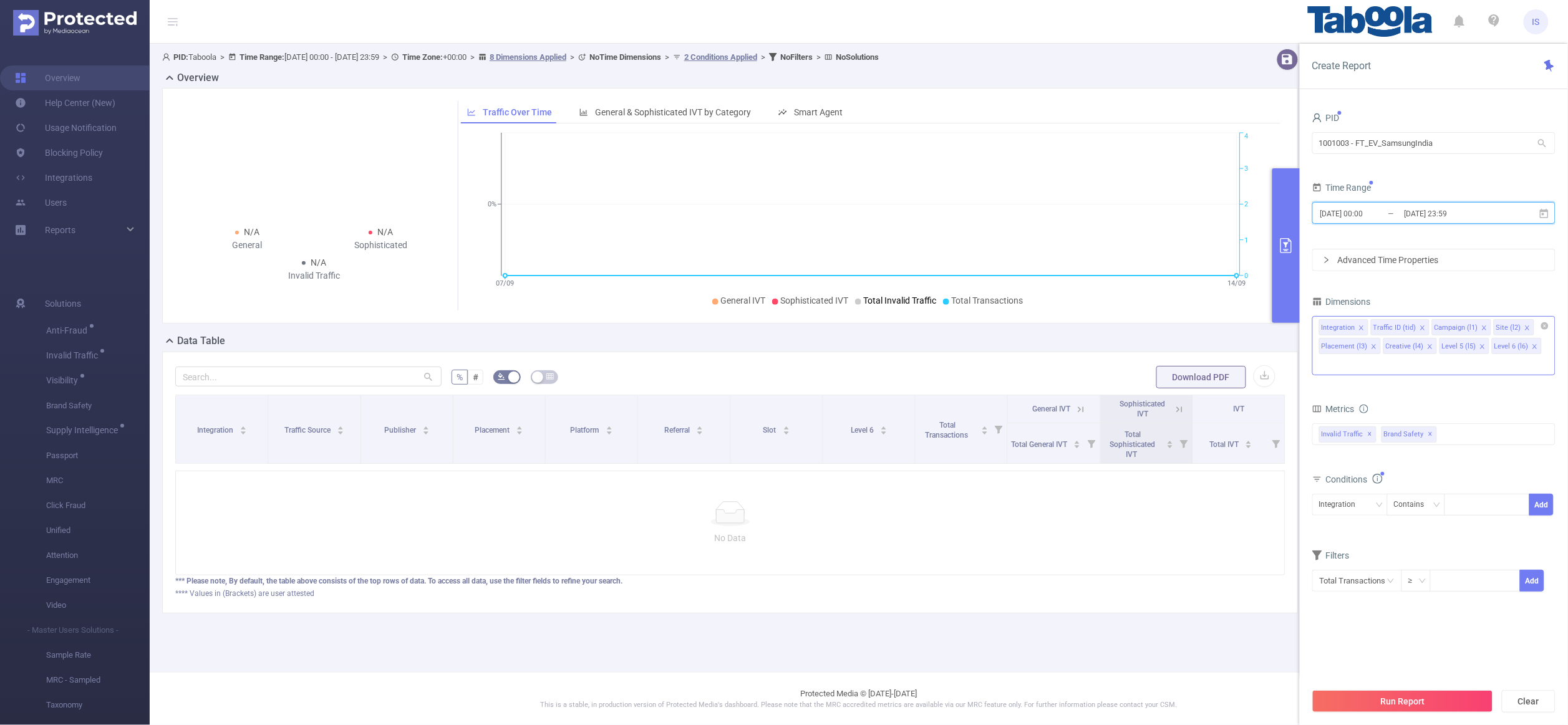
click at [1371, 347] on icon "icon: close" at bounding box center [1373, 347] width 6 height 6
click at [1365, 348] on icon "icon: close" at bounding box center [1365, 346] width 5 height 5
click at [1365, 348] on icon "icon: close" at bounding box center [1362, 347] width 6 height 6
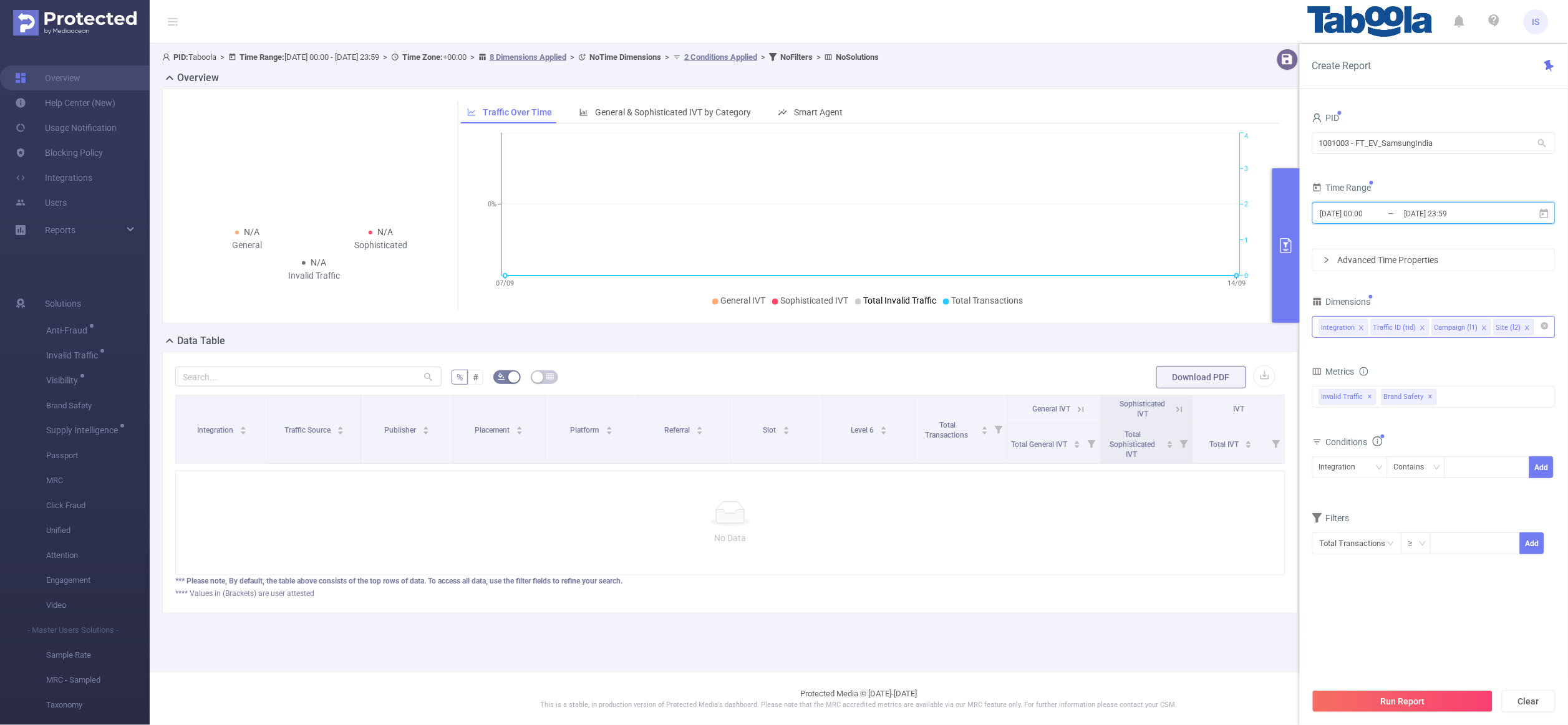
click at [1525, 329] on icon "icon: close" at bounding box center [1527, 327] width 6 height 6
click at [1482, 327] on icon "icon: close" at bounding box center [1484, 327] width 5 height 5
click at [1462, 328] on div "Integration Traffic ID (tid) Campaign (l1)" at bounding box center [1434, 327] width 229 height 21
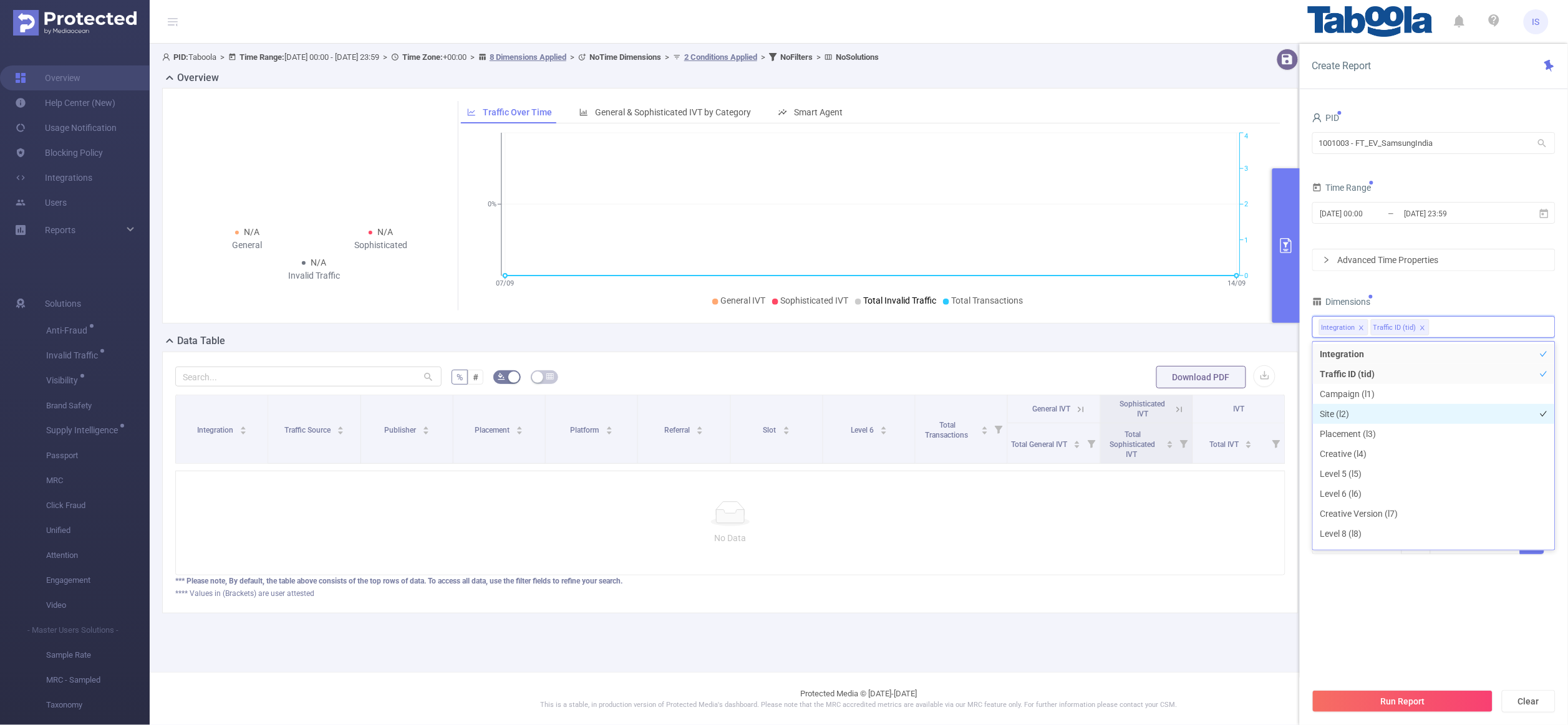
click at [1367, 408] on li "Site (l2)" at bounding box center [1433, 414] width 242 height 20
click at [1441, 298] on div "Dimensions" at bounding box center [1434, 303] width 243 height 21
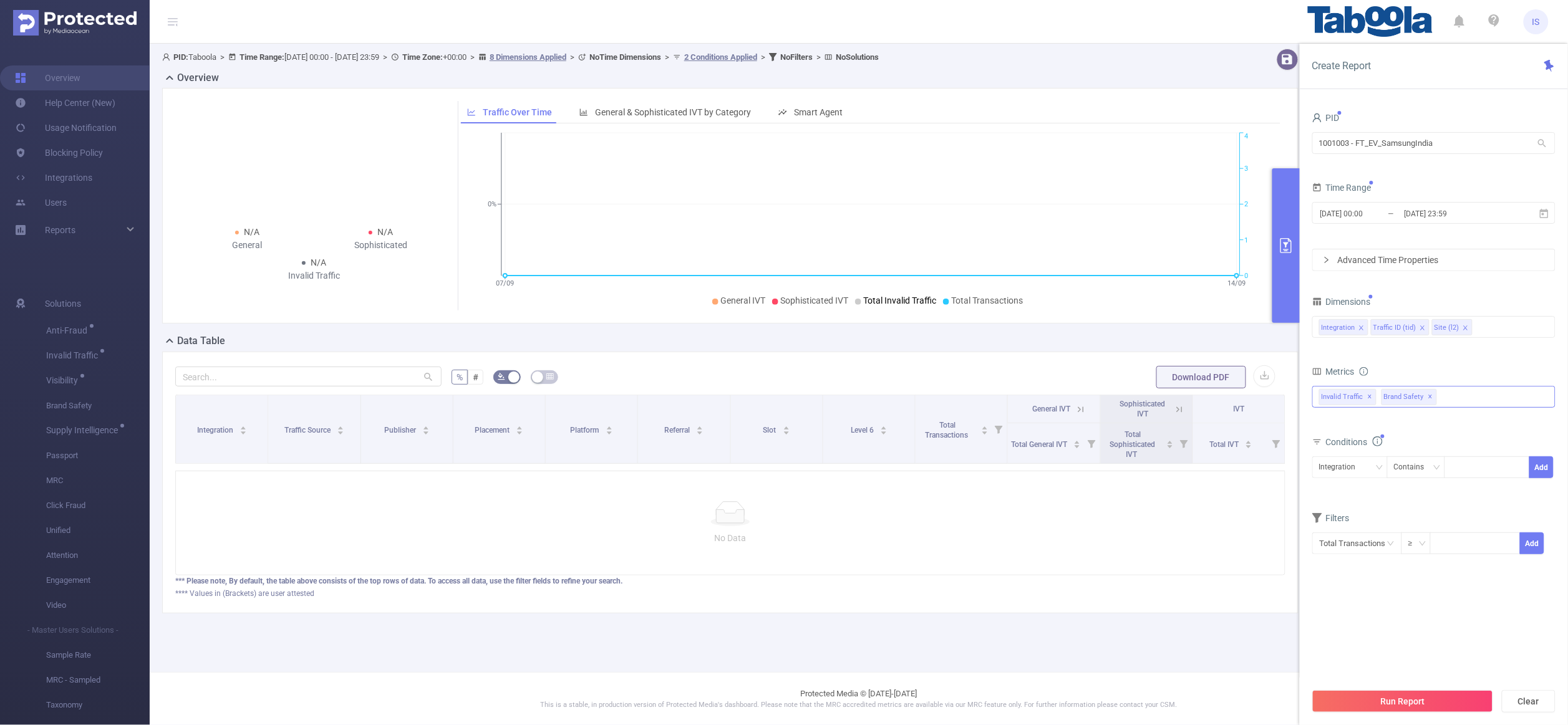
click at [1462, 402] on div "Invalid Traffic ✕ Brand Safety ✕" at bounding box center [1434, 396] width 243 height 22
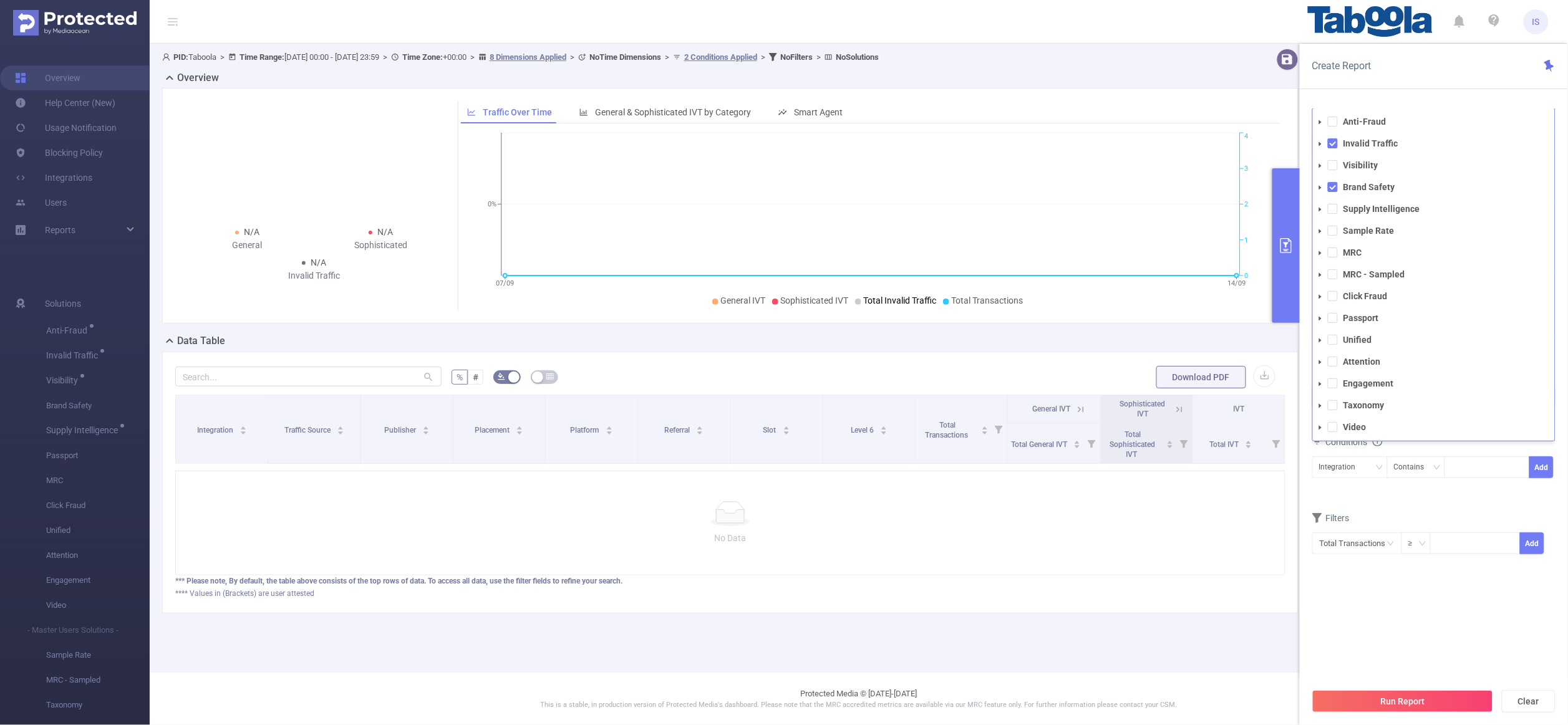
click at [1335, 171] on li "Visibility" at bounding box center [1433, 165] width 242 height 17
click at [1334, 166] on span at bounding box center [1333, 165] width 10 height 10
click at [1333, 208] on span at bounding box center [1333, 209] width 10 height 10
click at [1387, 594] on div "PID 1001003 - FT_EV_SamsungIndia 1001003 - FT_EV_SamsungIndia Time Range 2024-1…" at bounding box center [1434, 357] width 243 height 495
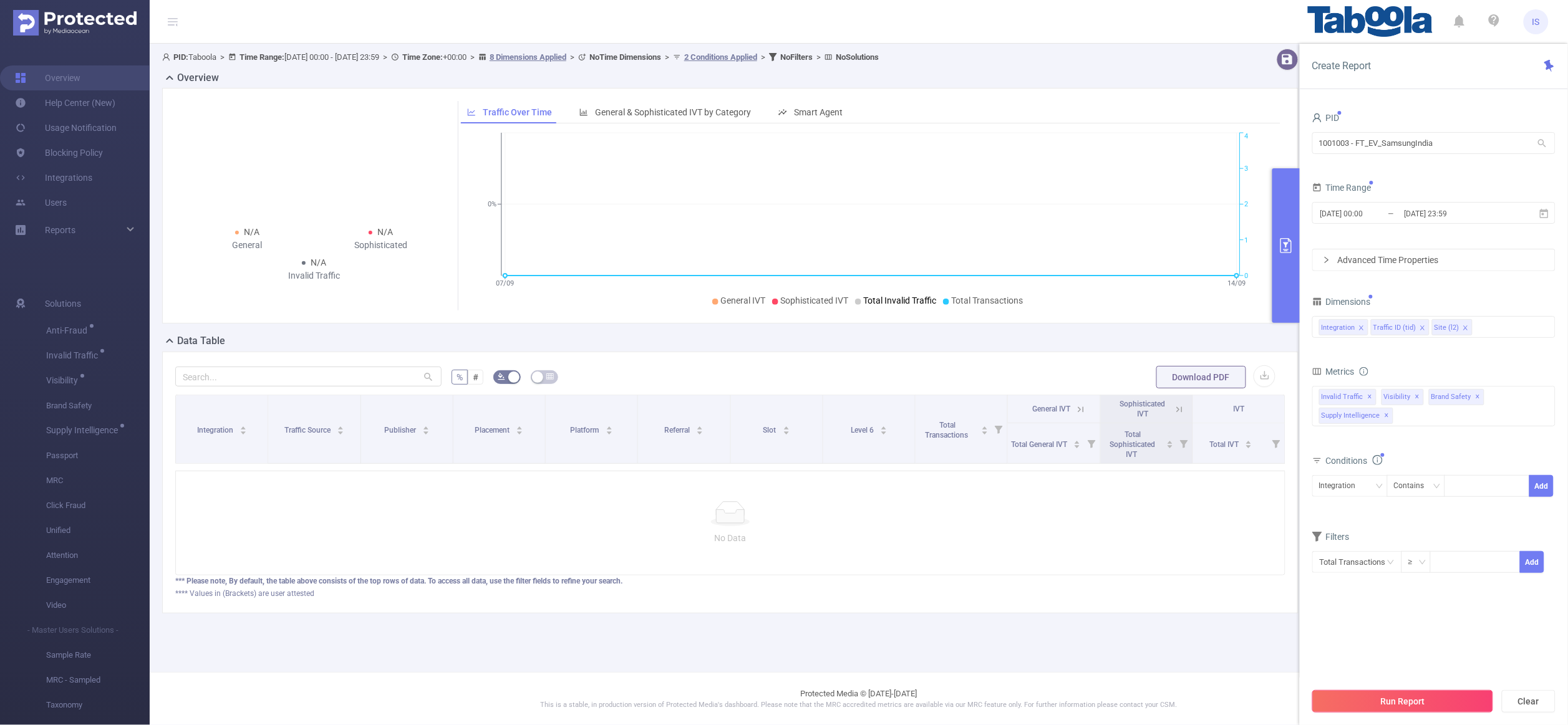
click at [1407, 705] on button "Run Report" at bounding box center [1403, 702] width 181 height 23
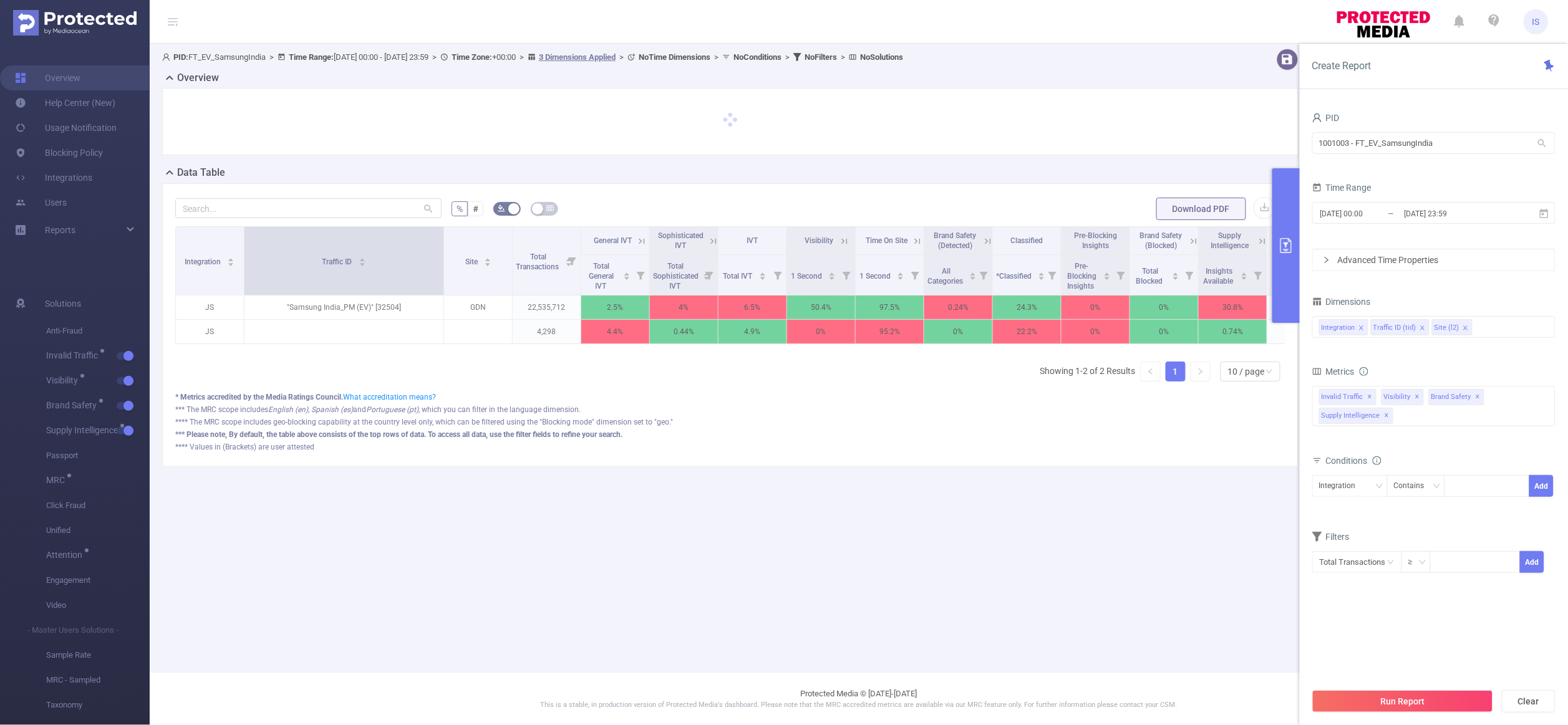
drag, startPoint x: 313, startPoint y: 257, endPoint x: 445, endPoint y: 255, distance: 132.0
click at [445, 255] on span at bounding box center [443, 261] width 6 height 68
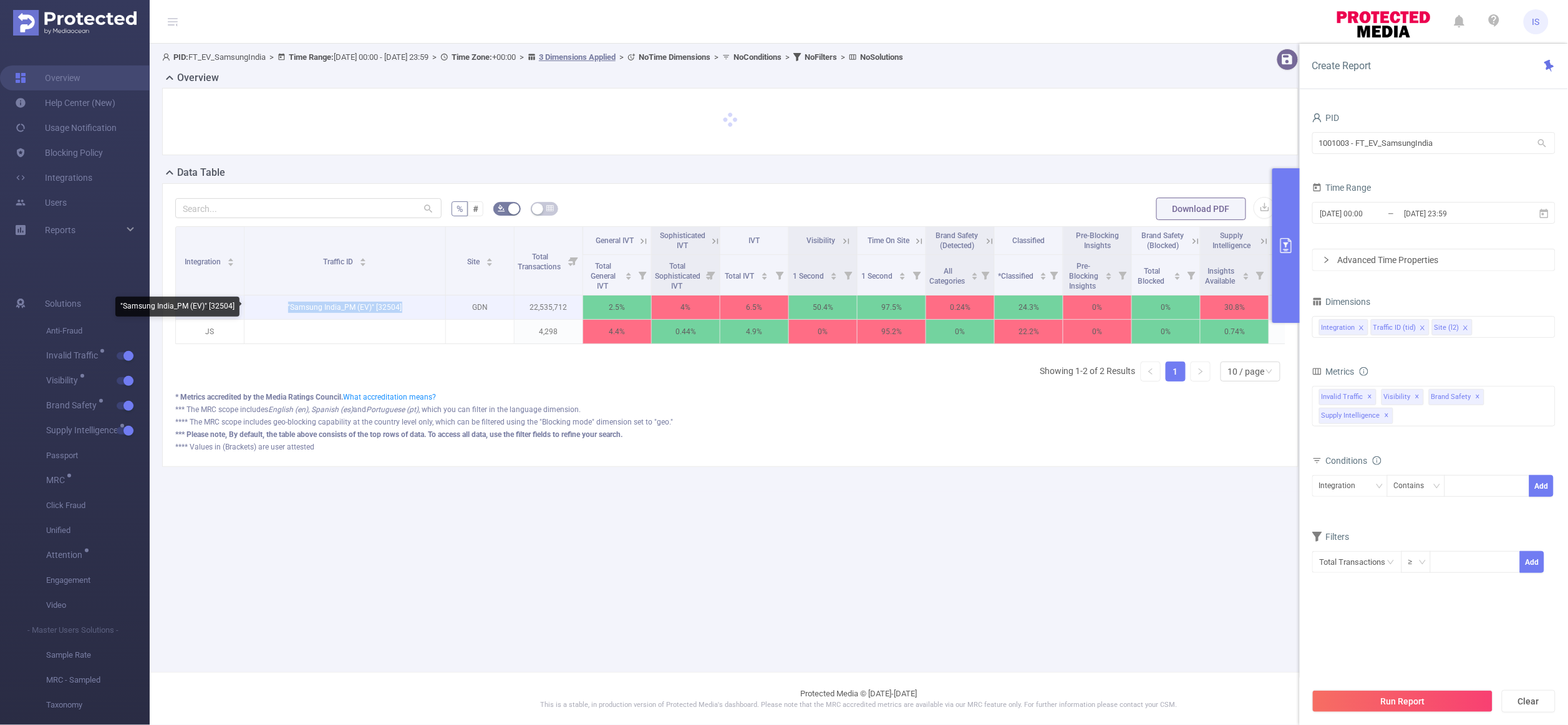
drag, startPoint x: 413, startPoint y: 307, endPoint x: 276, endPoint y: 303, distance: 137.1
click at [276, 303] on p ""Samsung India_PM (EV)" [32504]" at bounding box center [345, 307] width 201 height 24
copy p ""Samsung India_PM (EV)" [32504]"
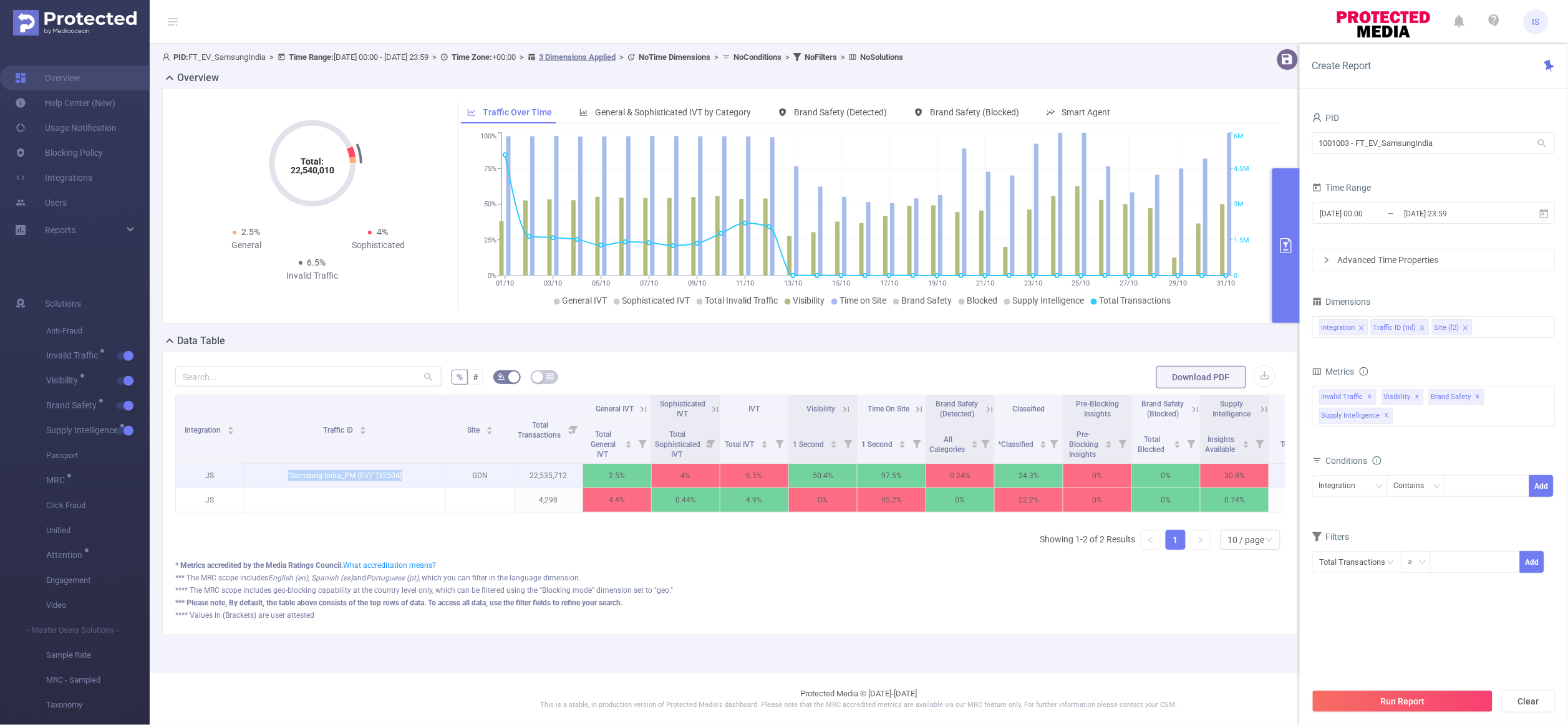
click at [351, 476] on p ""Samsung India_PM (EV)" [32504]" at bounding box center [345, 476] width 201 height 24
drag, startPoint x: 1322, startPoint y: 126, endPoint x: 1189, endPoint y: 115, distance: 133.5
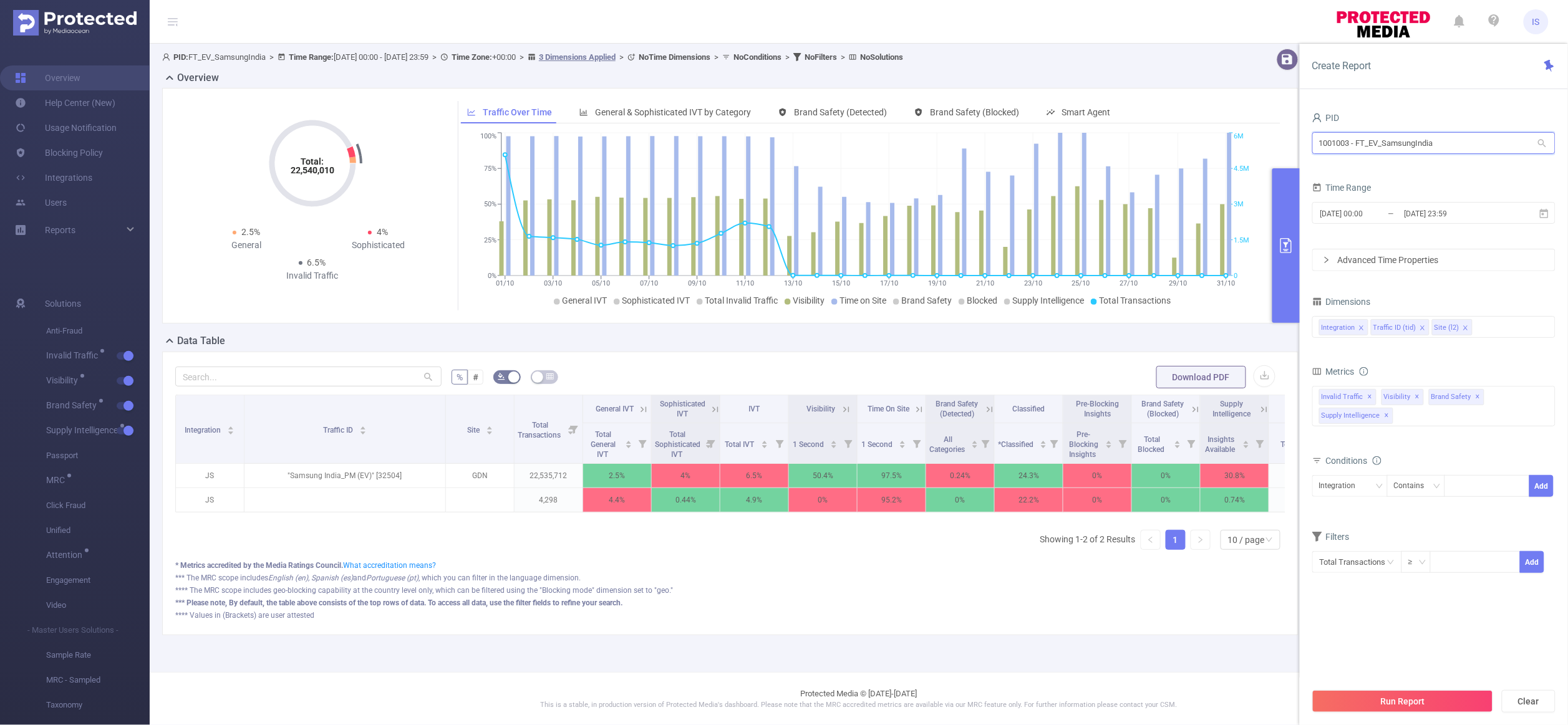
click at [1189, 115] on section "PID: FT_EV_SamsungIndia > Time Range: 2024-10-01 00:00 - 2024-10-31 23:59 > Tim…" at bounding box center [859, 351] width 1419 height 616
paste input "0995"
type input "1000995"
click at [1385, 177] on li "1000995 - FT_EV_DS_Corporate 0" at bounding box center [1434, 170] width 243 height 20
drag, startPoint x: 1480, startPoint y: 141, endPoint x: 1150, endPoint y: 123, distance: 330.5
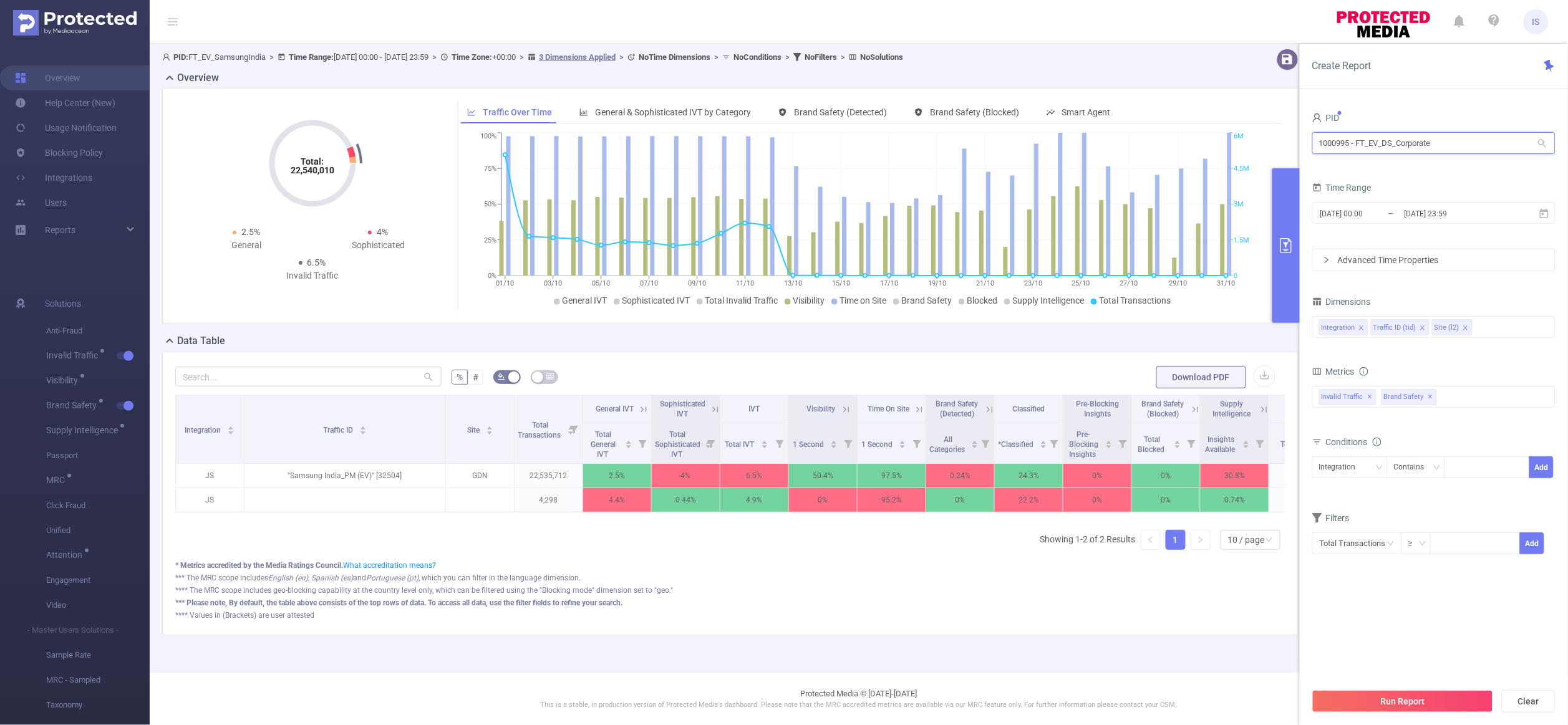
click at [1150, 123] on section "PID: FT_EV_SamsungIndia > Time Range: 2024-10-01 00:00 - 2024-10-31 23:59 > Tim…" at bounding box center [859, 351] width 1419 height 616
click at [1409, 696] on button "Run Report" at bounding box center [1403, 702] width 181 height 23
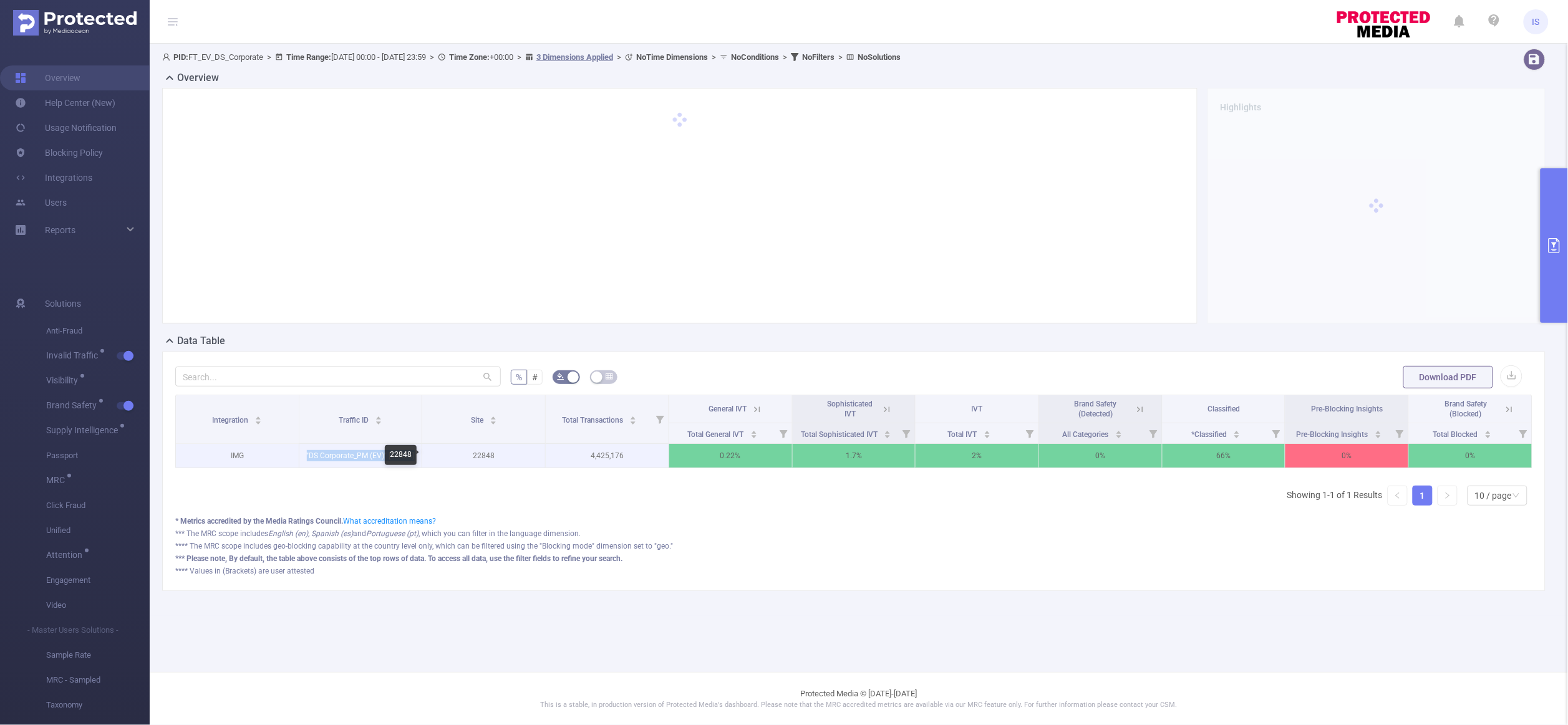
drag, startPoint x: 303, startPoint y: 458, endPoint x: 431, endPoint y: 456, distance: 128.0
click at [431, 456] on tr "IMG "DS Corporate_PM (EV)" [32335] 22848 4,425,176 0.22% 1.7% 2% 0% 66% 0% 0%" at bounding box center [854, 456] width 1357 height 24
copy p ""DS Corporate_PM (EV)" [32335]"
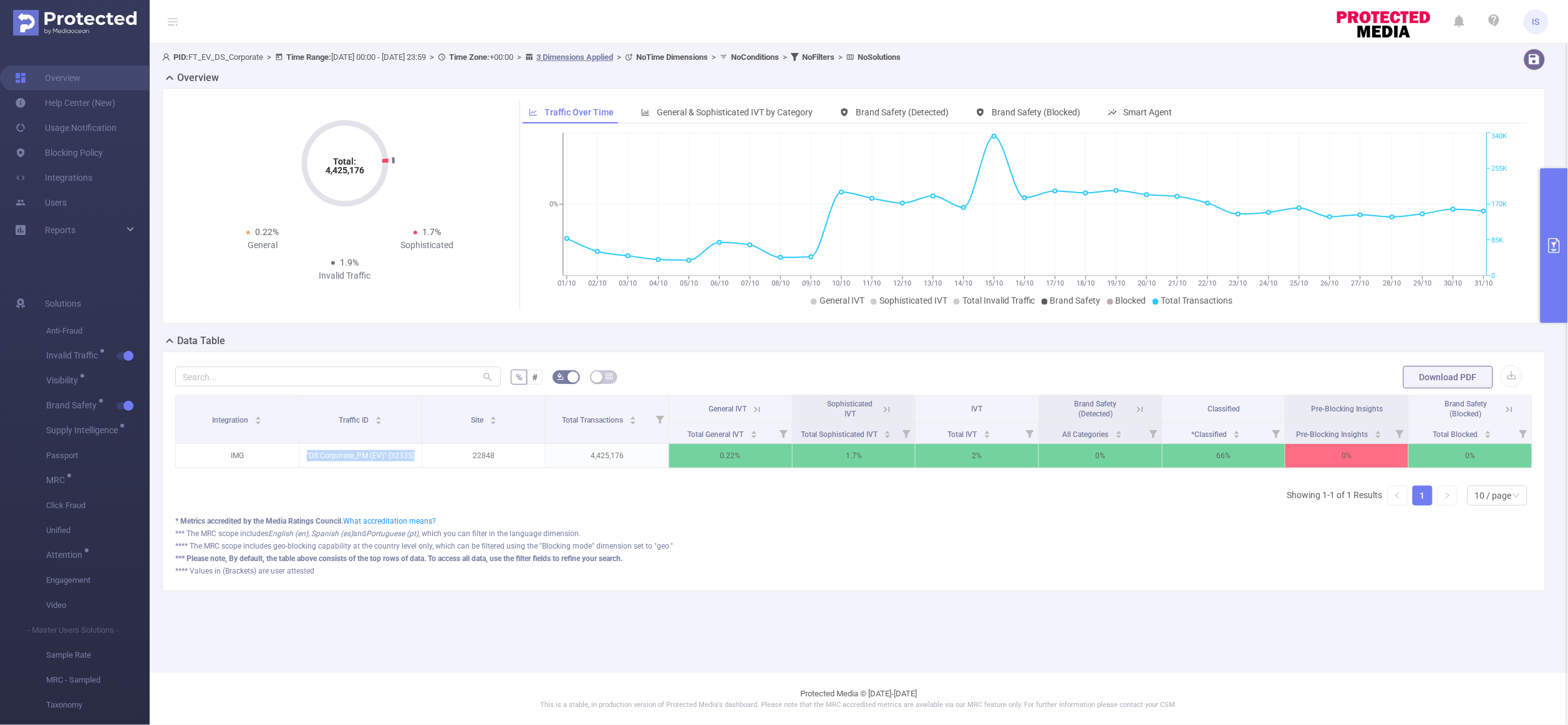
click at [1555, 209] on button "primary" at bounding box center [1554, 246] width 27 height 155
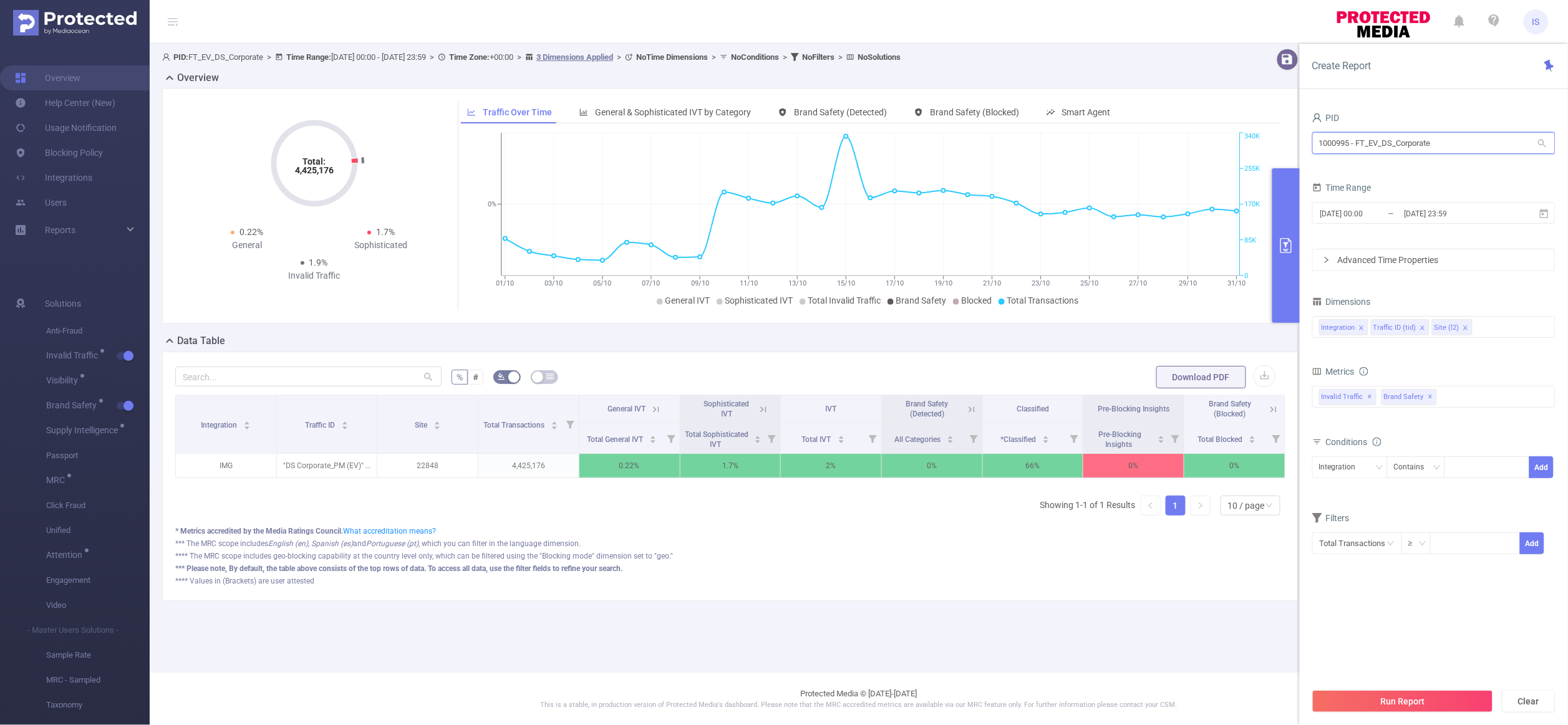
drag, startPoint x: 1467, startPoint y: 145, endPoint x: 1267, endPoint y: 134, distance: 200.3
click at [1267, 134] on section "PID: FT_EV_DS_Corporate > Time Range: 2024-10-01 00:00 - 2024-10-31 23:59 > Tim…" at bounding box center [859, 335] width 1419 height 582
paste input "1042"
type input "1001042"
click at [1369, 167] on li "1001042 - FT_EV_SwissBeautyCosmetics_Misc_Campaigns 0" at bounding box center [1437, 170] width 250 height 20
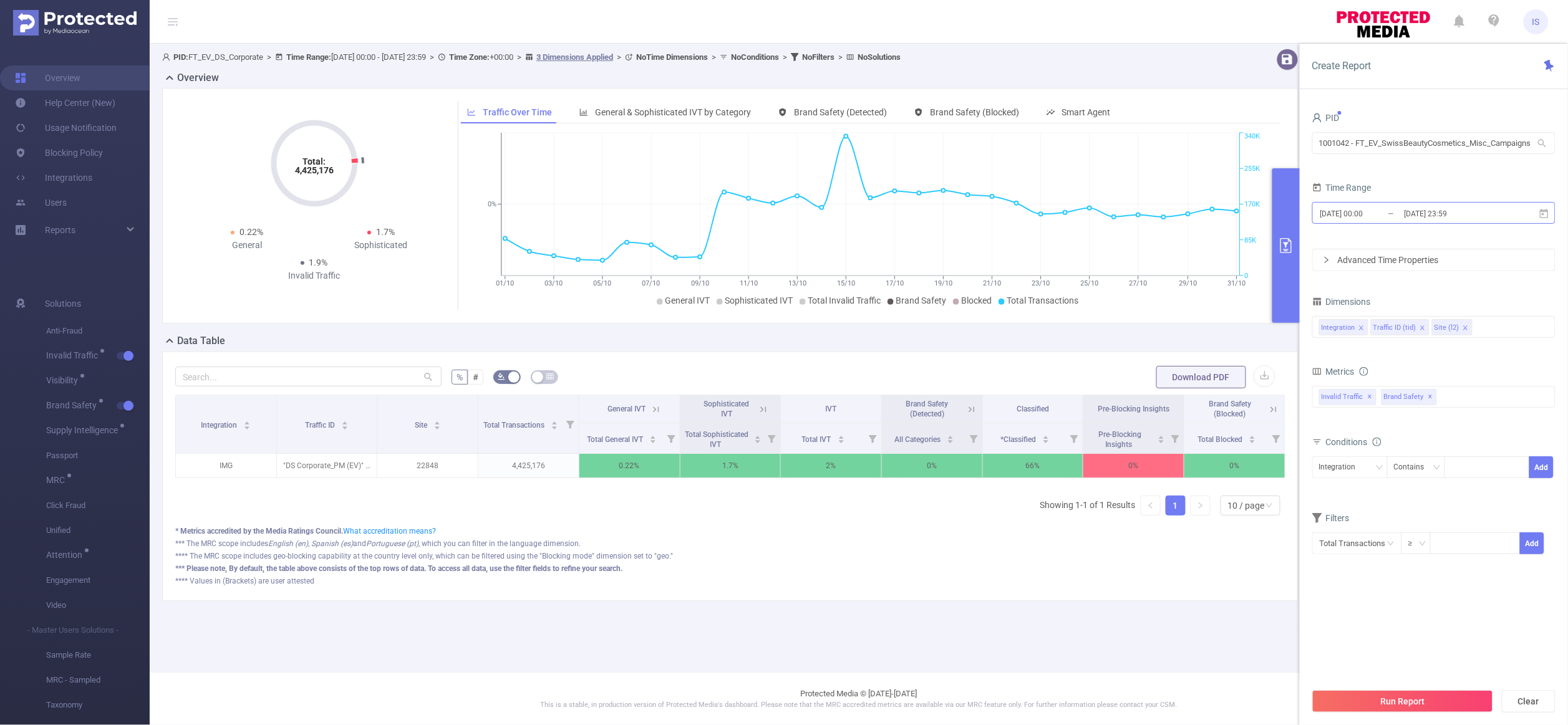
click at [1371, 216] on input "2024-10-01 00:00" at bounding box center [1370, 213] width 101 height 17
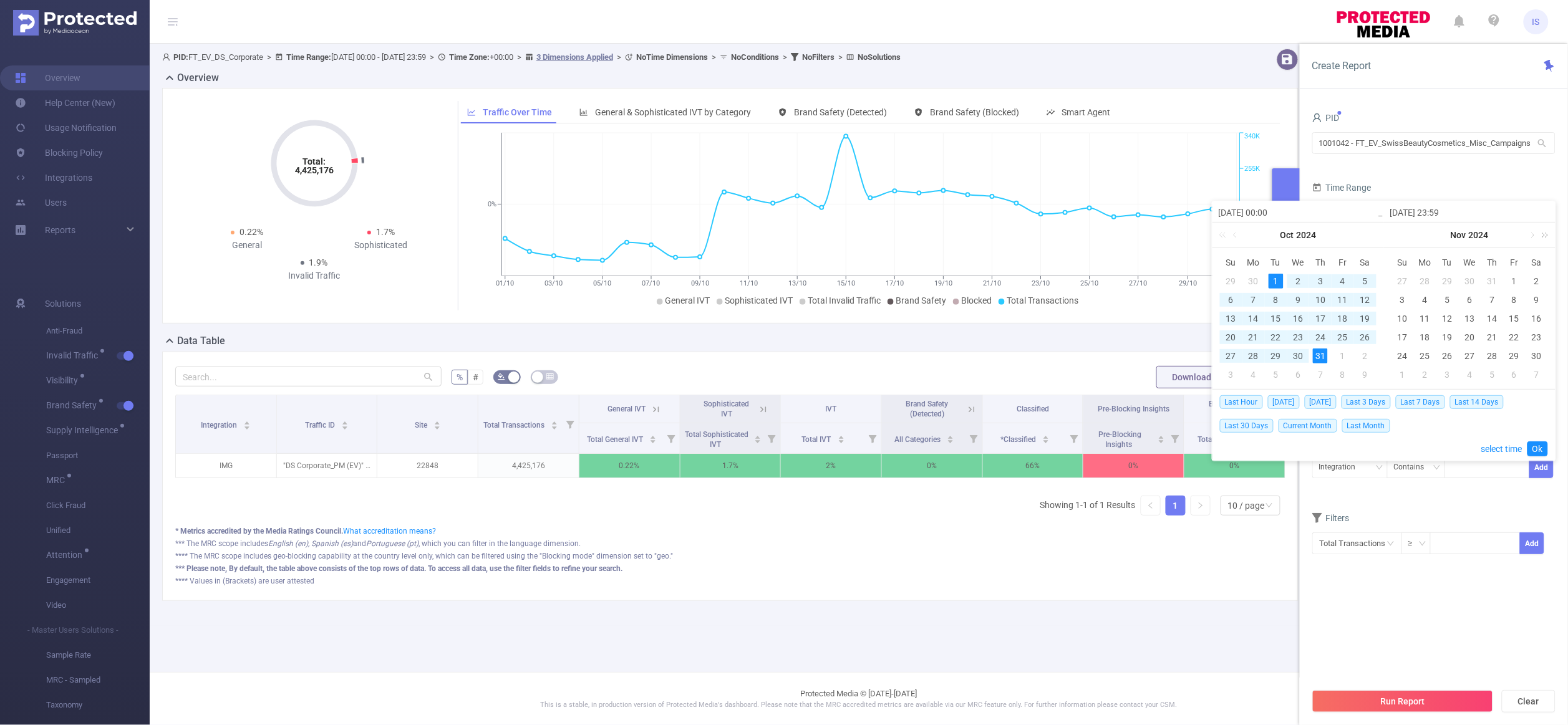
click at [1535, 237] on link at bounding box center [1543, 235] width 16 height 25
click at [1355, 233] on link at bounding box center [1360, 235] width 11 height 25
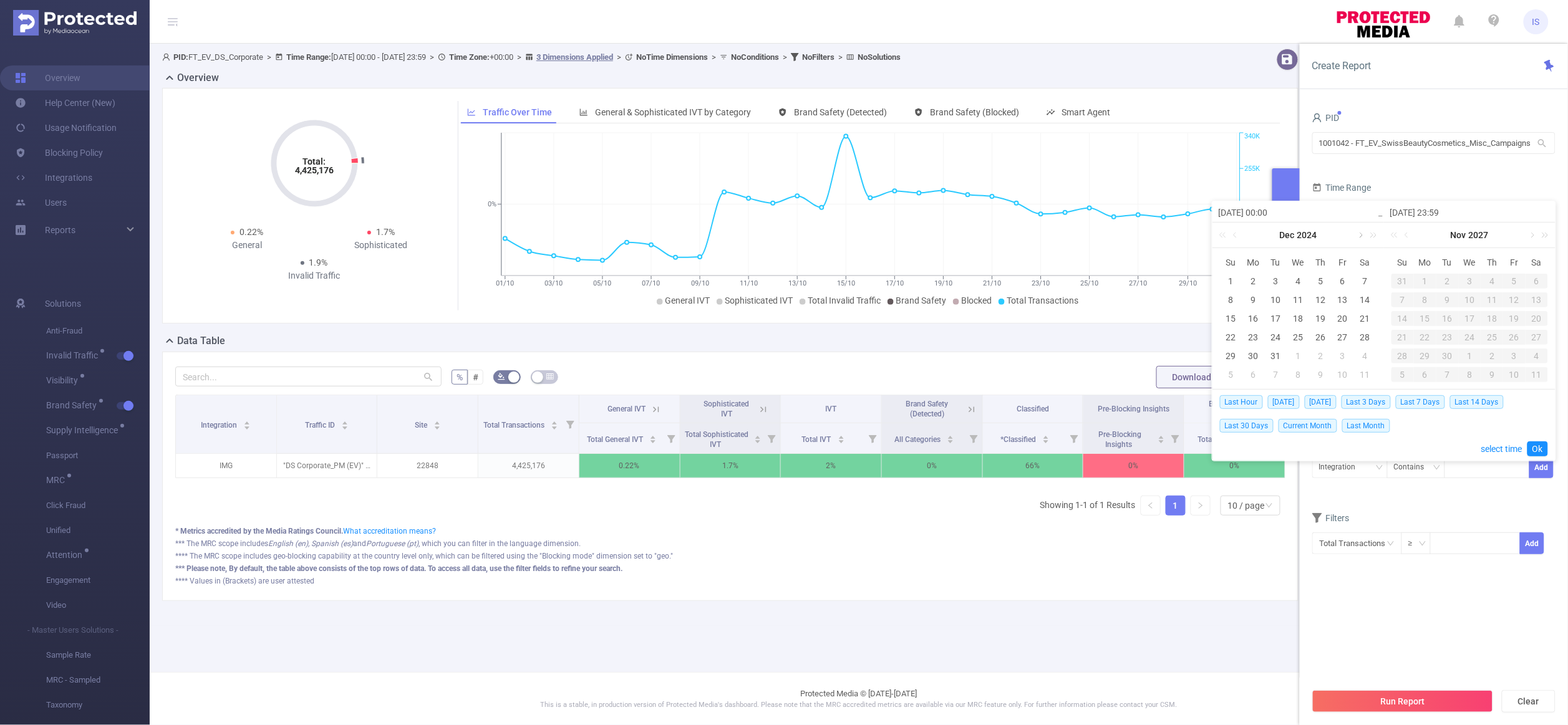
click at [1355, 233] on link at bounding box center [1360, 235] width 11 height 25
click at [1299, 282] on div "1" at bounding box center [1298, 281] width 15 height 15
click at [1361, 235] on link at bounding box center [1360, 235] width 11 height 25
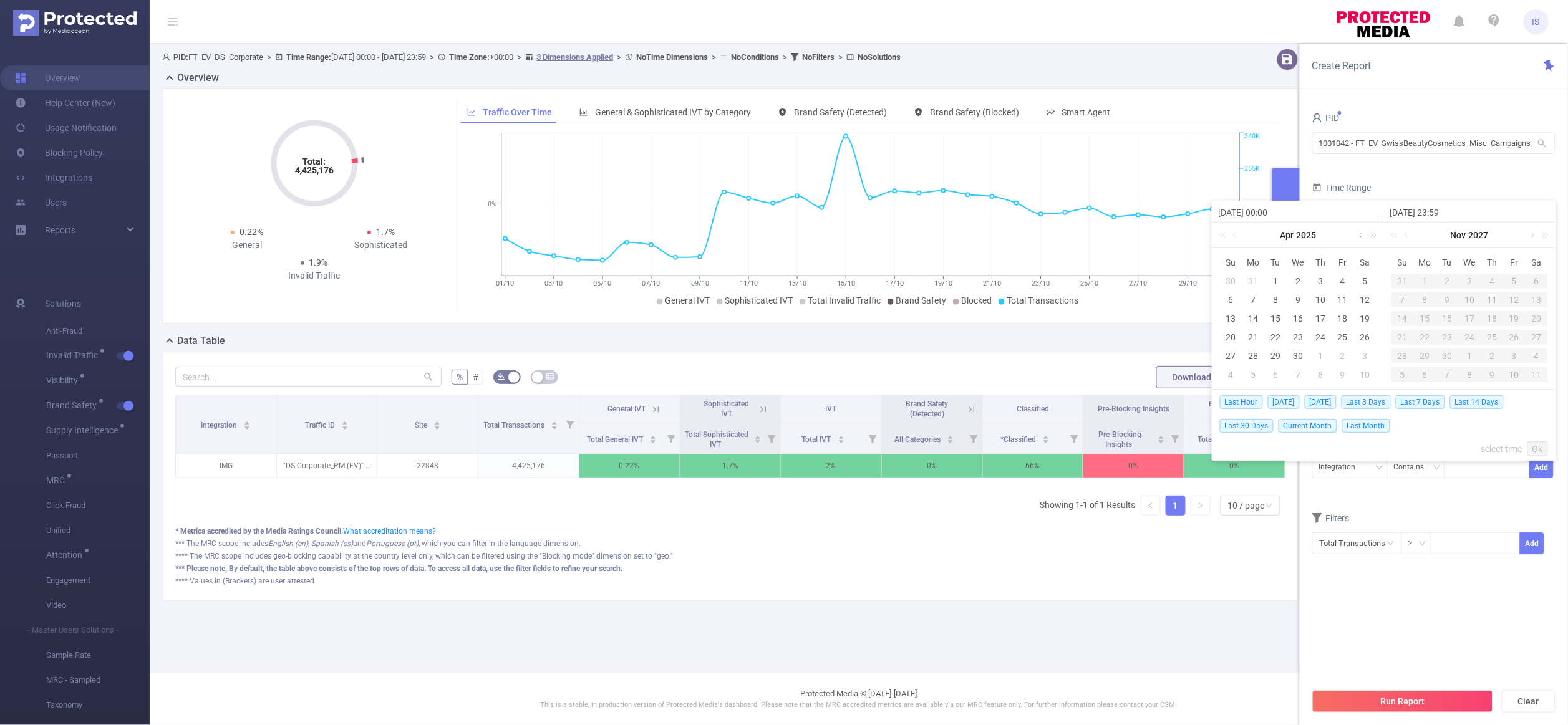
click at [1361, 235] on link at bounding box center [1360, 235] width 11 height 25
click at [1367, 357] on div "31" at bounding box center [1365, 356] width 15 height 15
type input "2025-01-01 00:00"
type input "2025-05-31 23:59"
type input "2025-01-01 00:00"
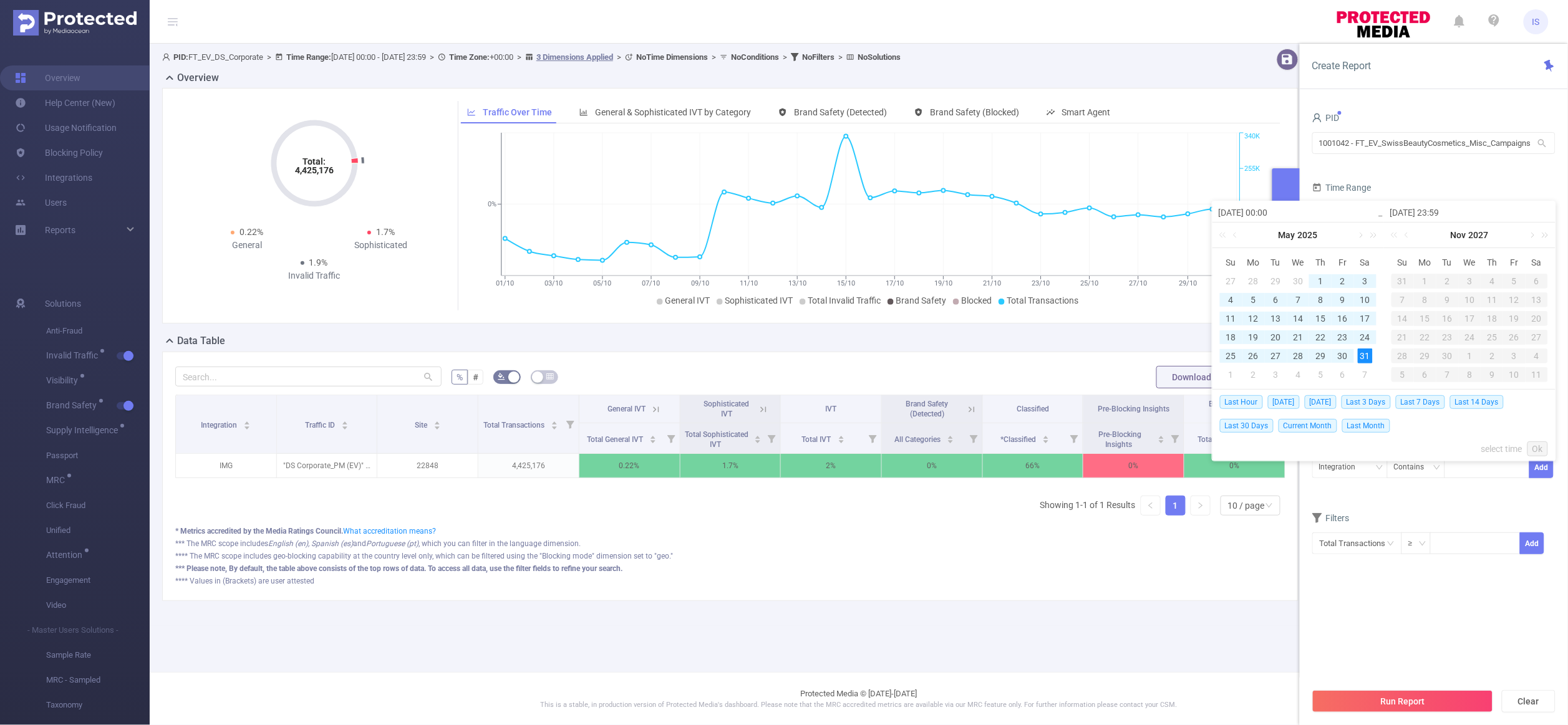
type input "2025-05-31 23:59"
click at [1539, 454] on link "Ok" at bounding box center [1537, 448] width 21 height 15
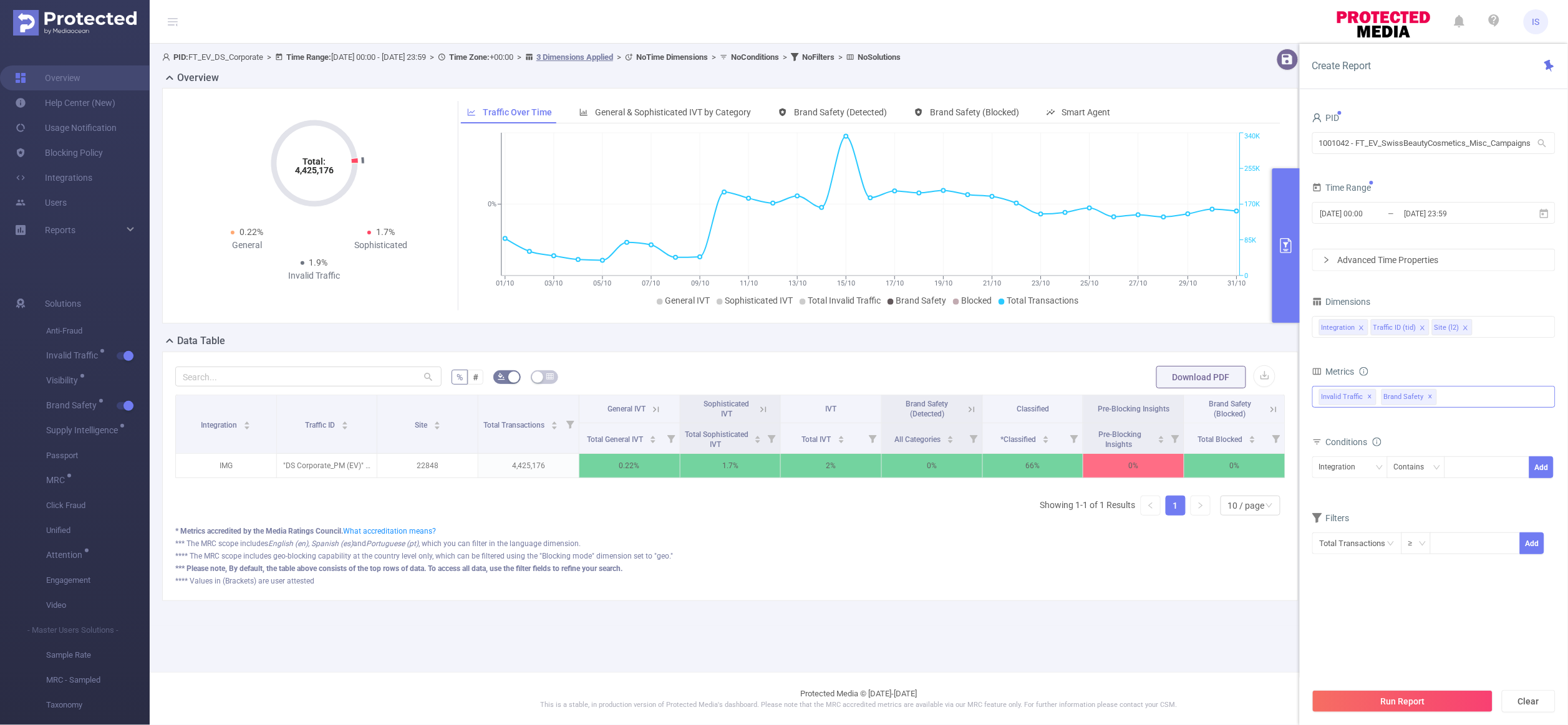
click at [1460, 404] on div "Invalid Traffic ✕ Anti-Fraud Invalid Traffic Visibility Brand Safety Supply Int…" at bounding box center [1434, 396] width 243 height 22
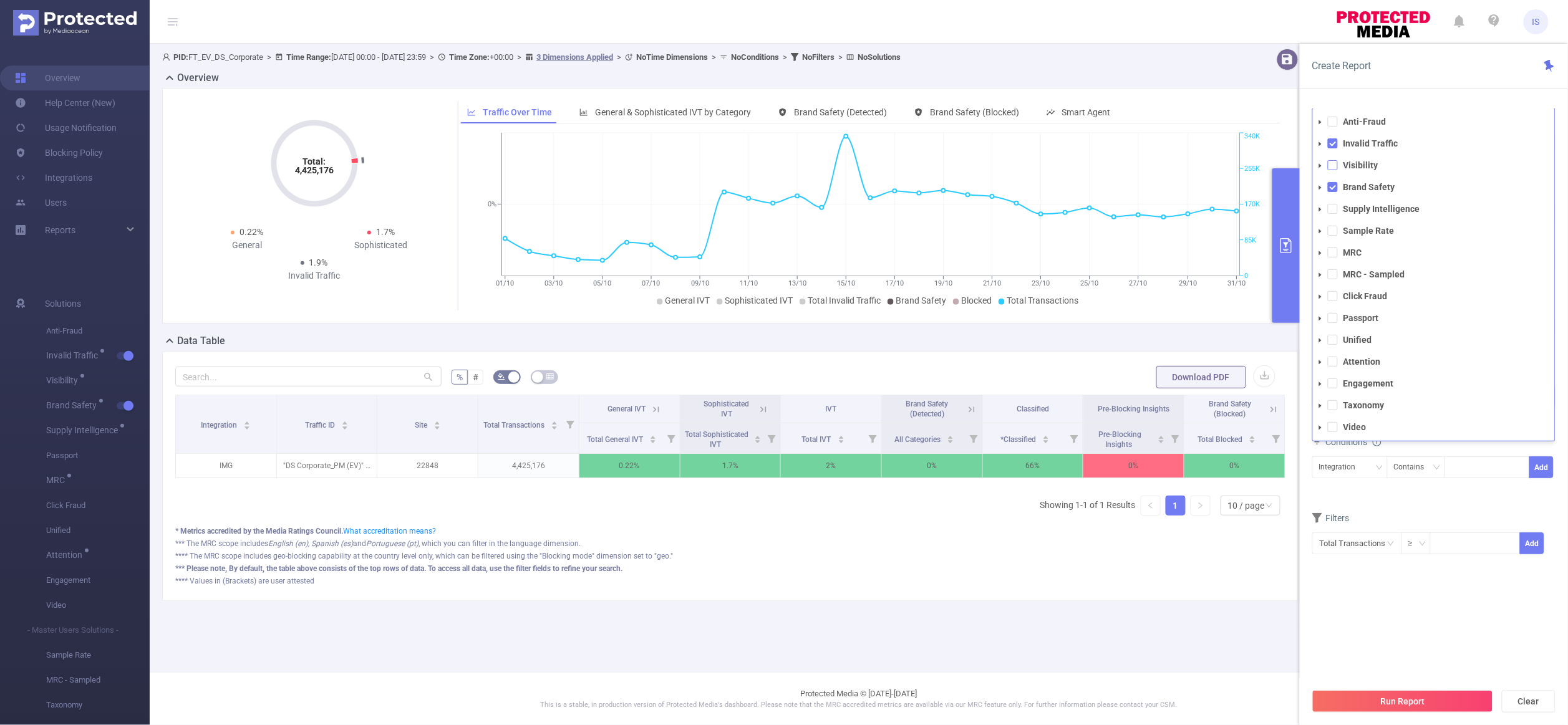
click at [1330, 164] on span at bounding box center [1333, 165] width 10 height 10
click at [1334, 206] on span at bounding box center [1333, 209] width 10 height 10
click at [1409, 700] on button "Run Report" at bounding box center [1403, 702] width 181 height 23
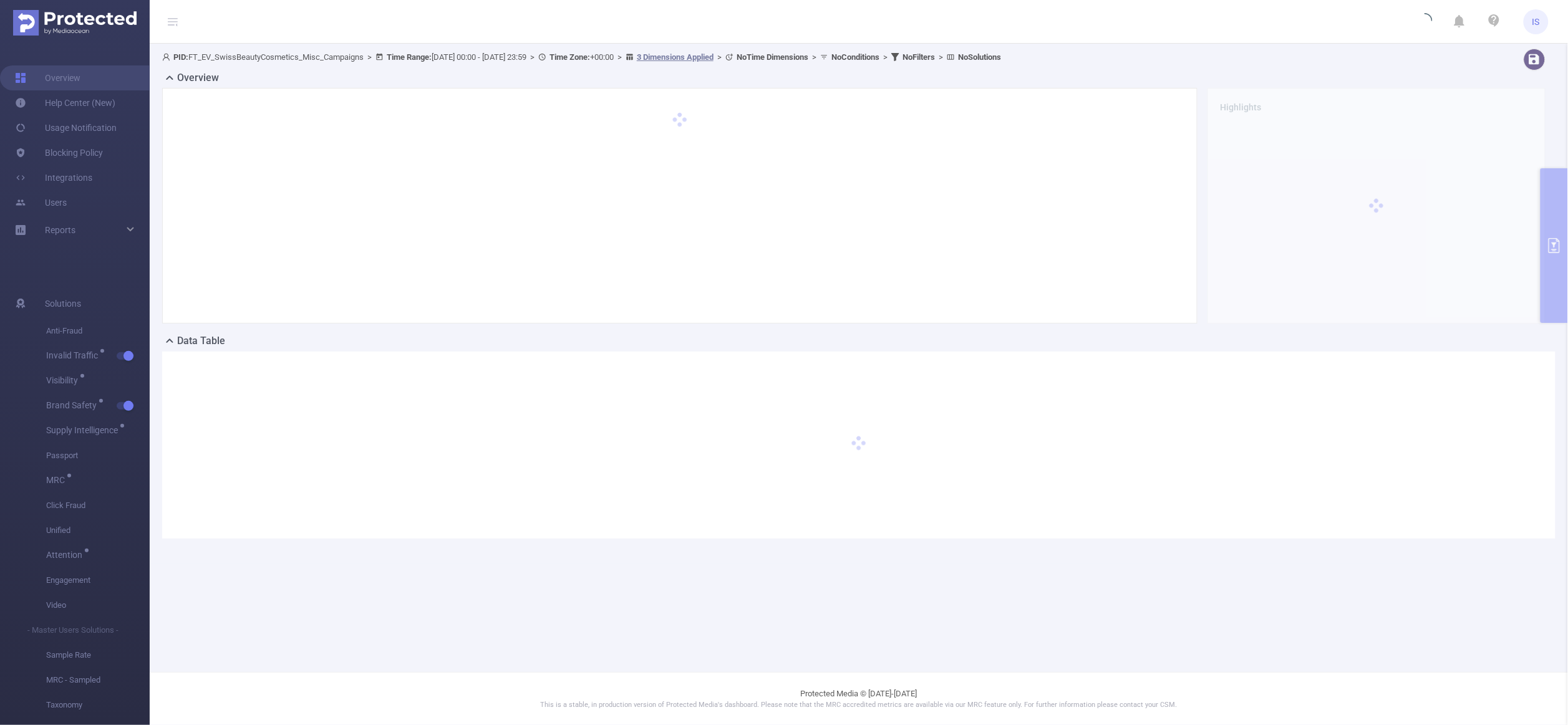
click at [249, 57] on span "PID: FT_EV_SwissBeautyCosmetics_Misc_Campaigns > Time Range: 2025-01-01 00:00 -…" at bounding box center [581, 57] width 839 height 9
drag, startPoint x: 190, startPoint y: 55, endPoint x: 367, endPoint y: 63, distance: 177.2
click at [367, 63] on div "PID: FT_EV_SwissBeautyCosmetics_Misc_Campaigns > Time Range: 2025-01-01 00:00 -…" at bounding box center [795, 57] width 1267 height 17
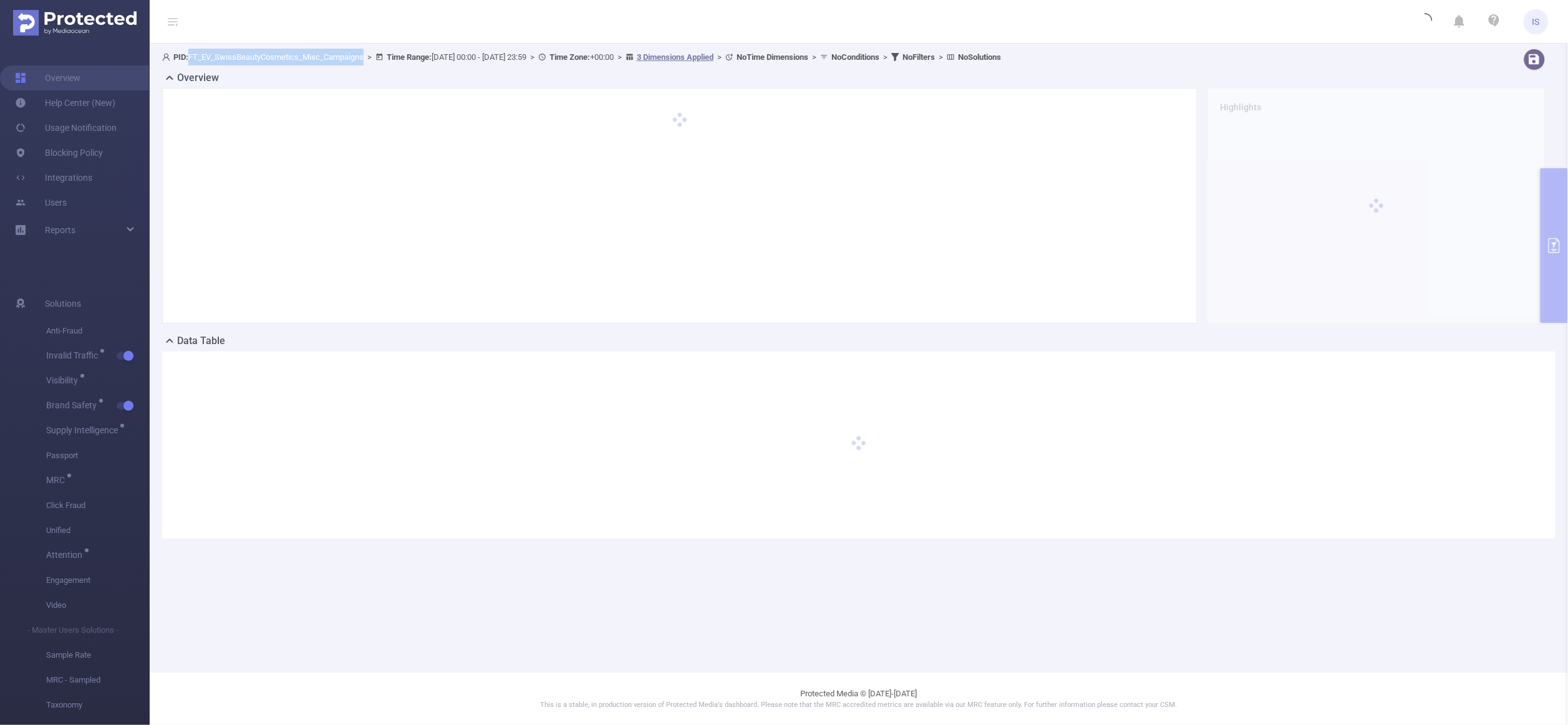
copy span "FT_EV_SwissBeautyCosmetics_Misc_Campaigns"
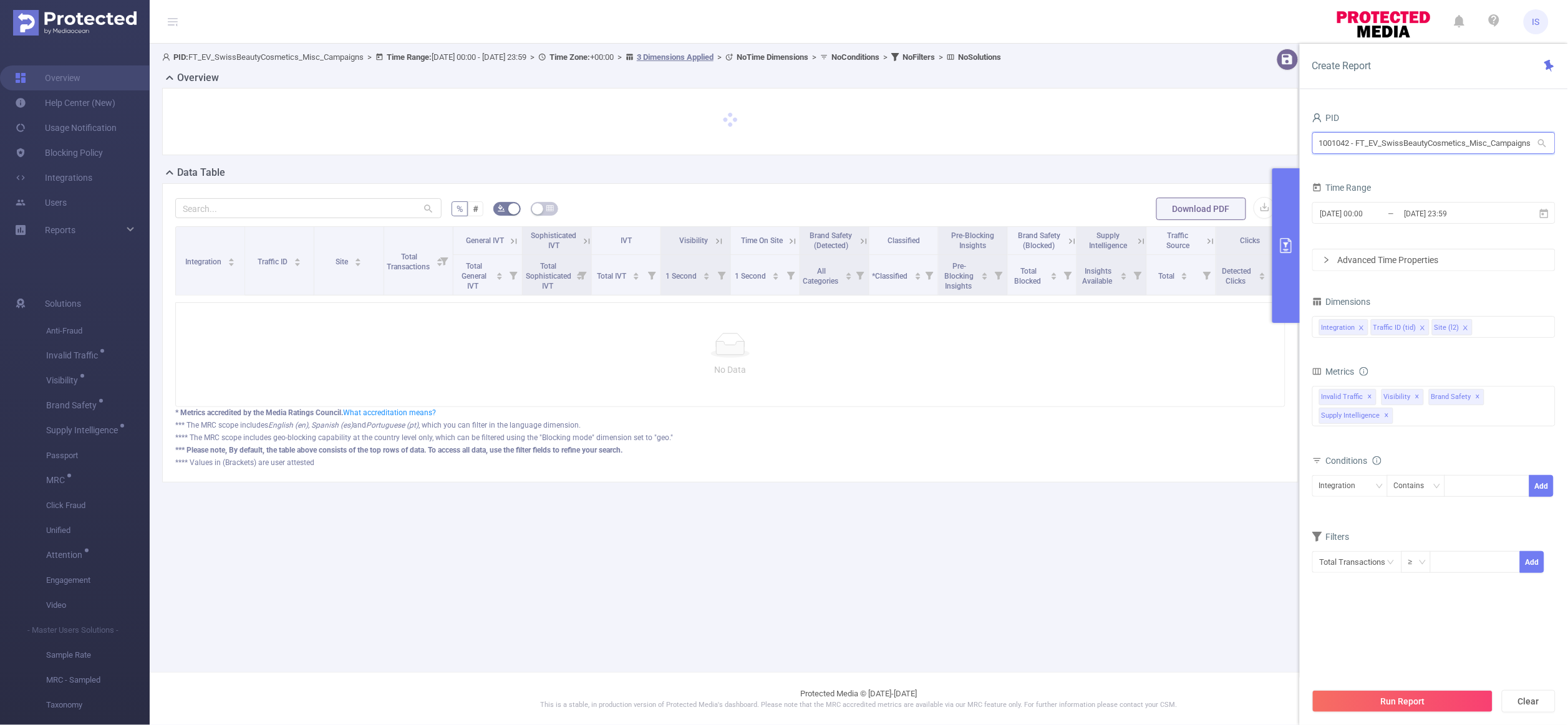
click at [1444, 145] on input "1001042 - FT_EV_SwissBeautyCosmetics_Misc_Campaigns" at bounding box center [1434, 143] width 243 height 22
paste input "58"
type input "1001058"
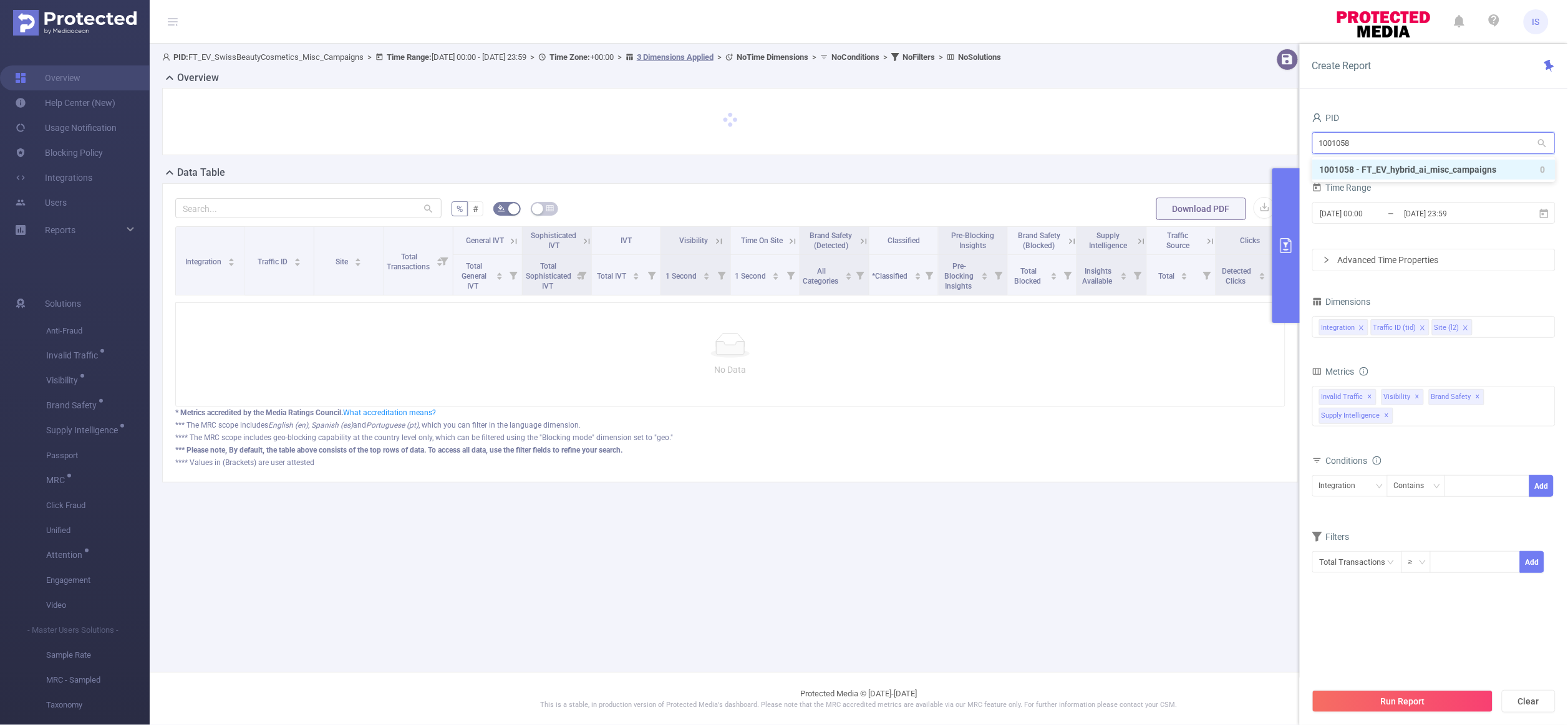
click at [1379, 169] on li "1001058 - FT_EV_hybrid_ai_misc_campaigns 0" at bounding box center [1434, 170] width 243 height 20
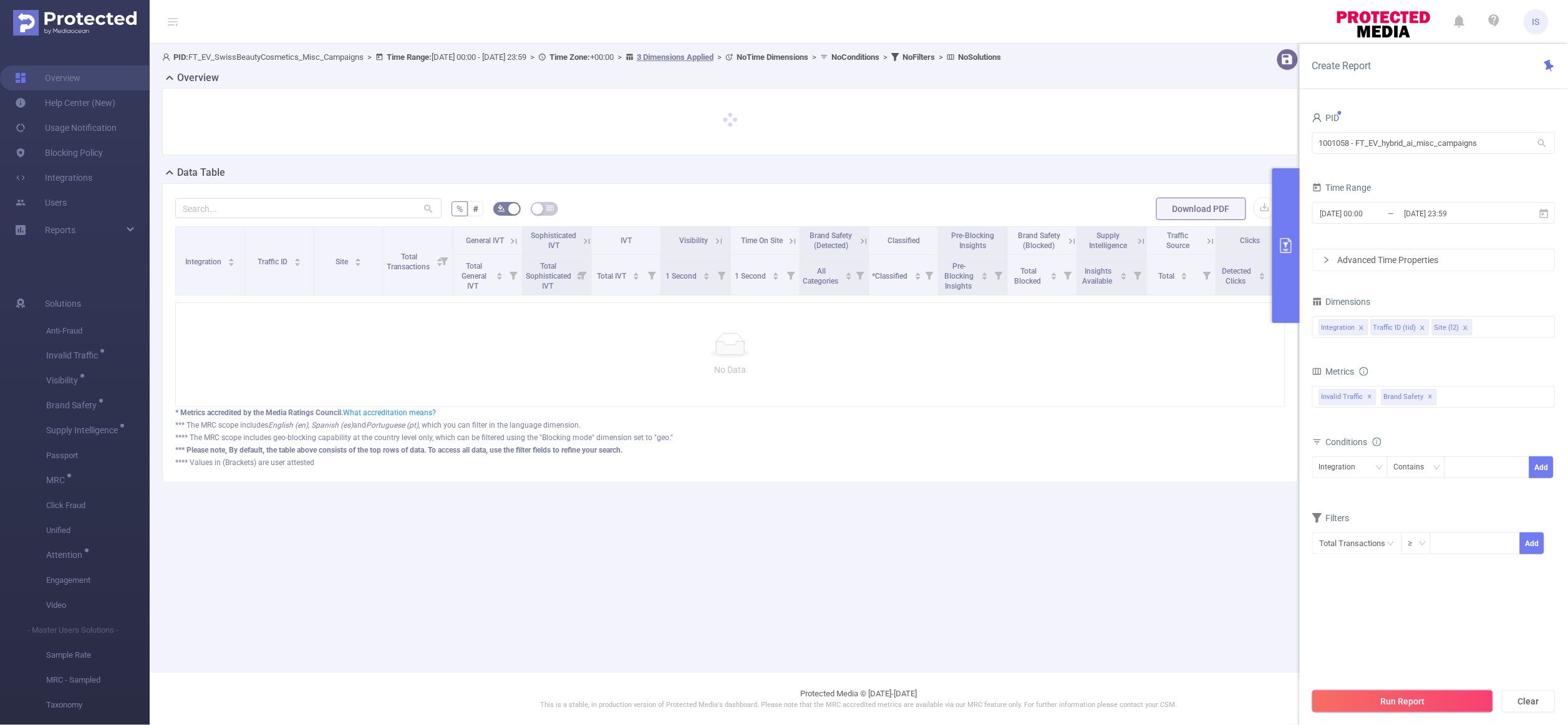
click at [1415, 706] on button "Run Report" at bounding box center [1403, 702] width 181 height 23
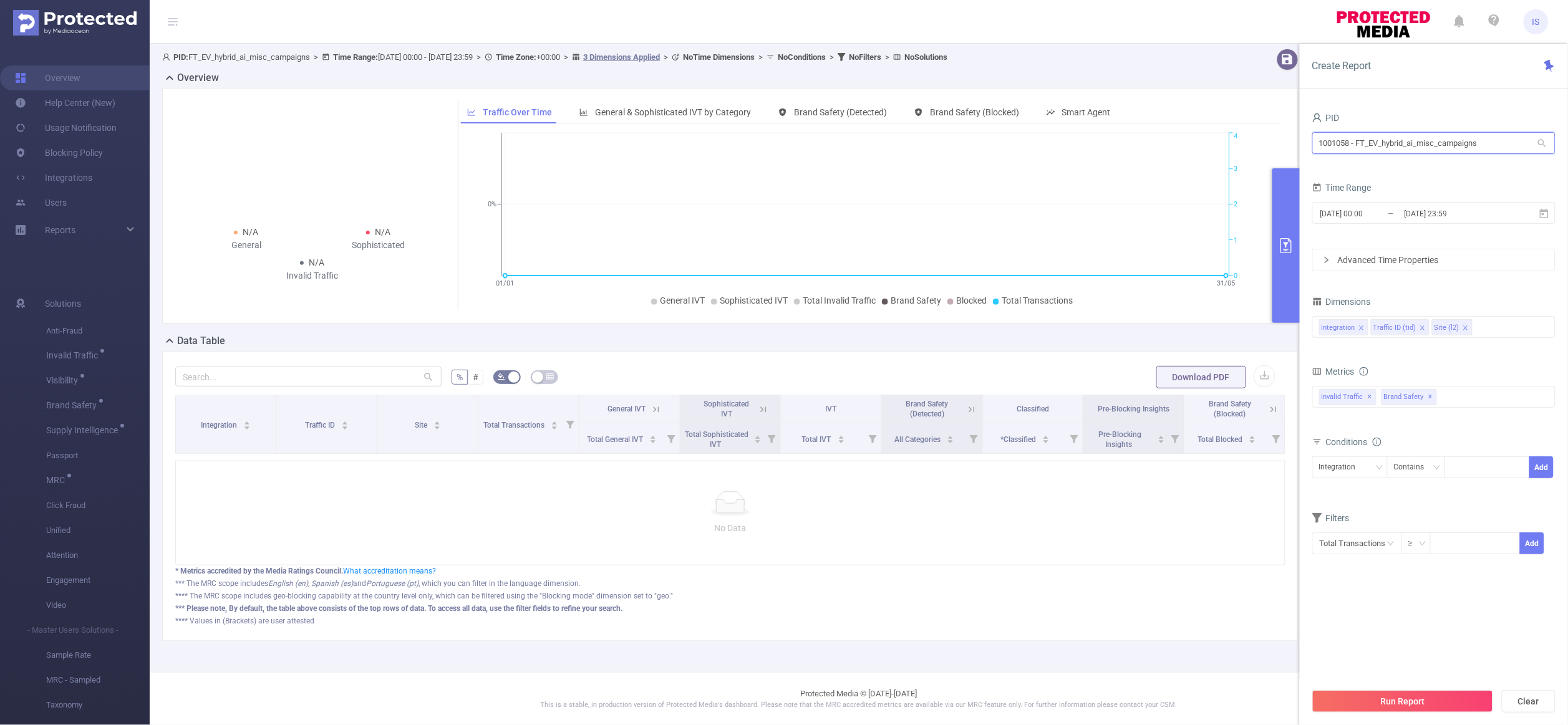
drag, startPoint x: 1351, startPoint y: 143, endPoint x: 1295, endPoint y: 132, distance: 57.1
click at [1295, 132] on section "PID: FT_EV_hybrid_ai_misc_campaigns > Time Range: 2025-01-01 00:00 - 2025-05-31…" at bounding box center [859, 355] width 1419 height 622
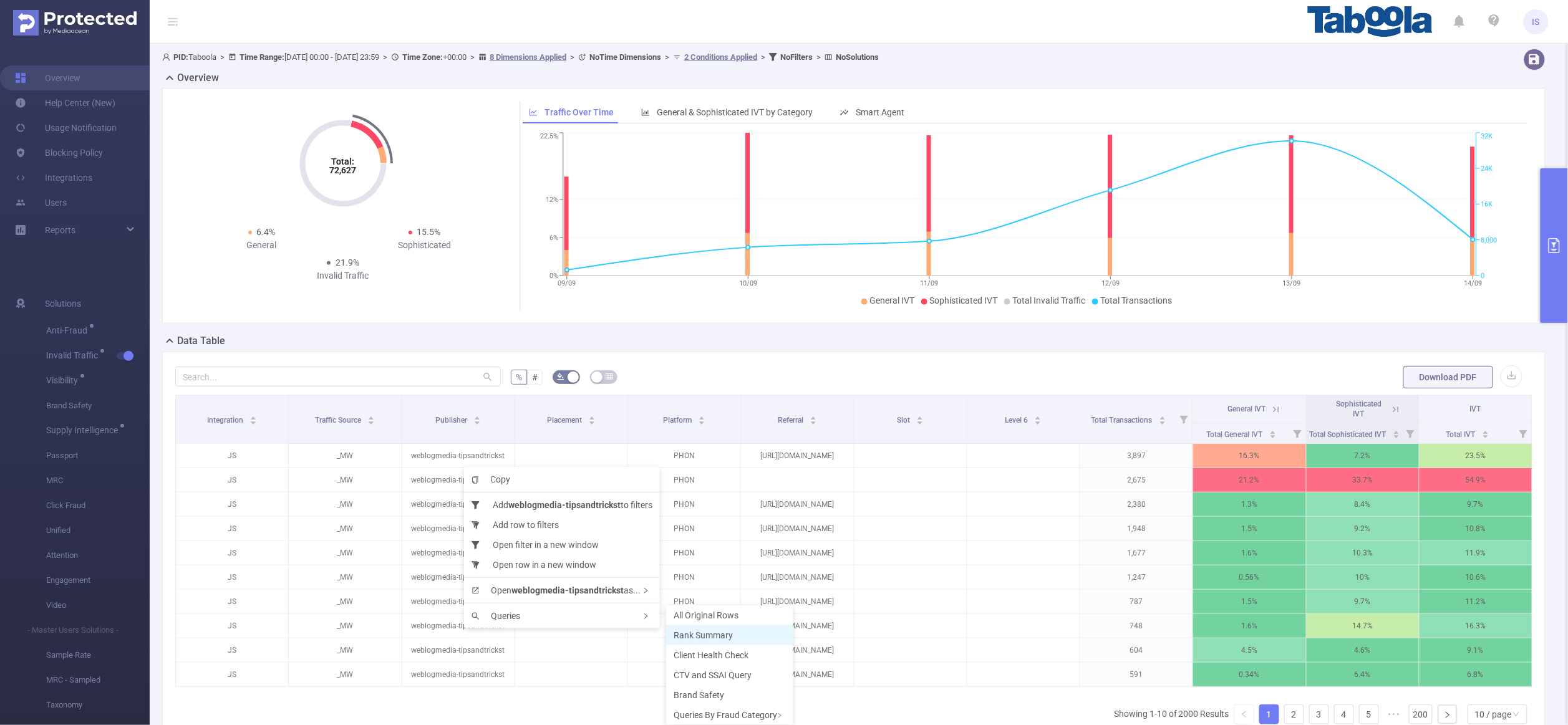
click at [722, 639] on span "Rank Summary" at bounding box center [703, 635] width 59 height 10
